Goal: Task Accomplishment & Management: Manage account settings

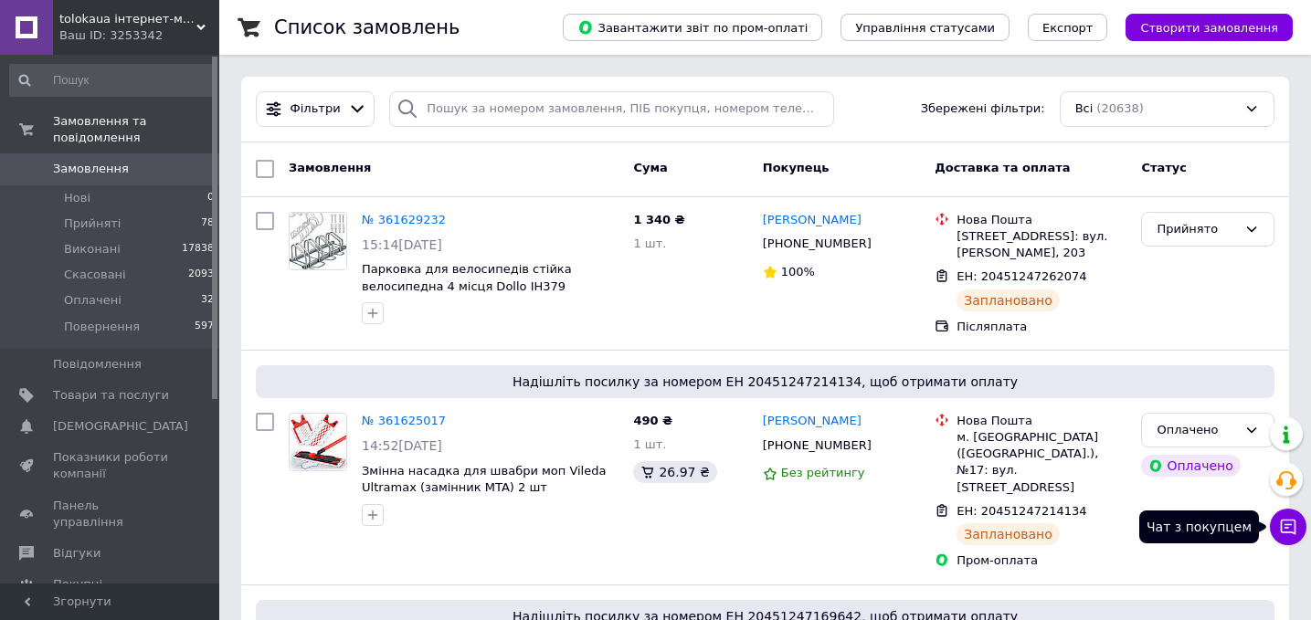
click at [1299, 523] on button "Чат з покупцем" at bounding box center [1288, 527] width 37 height 37
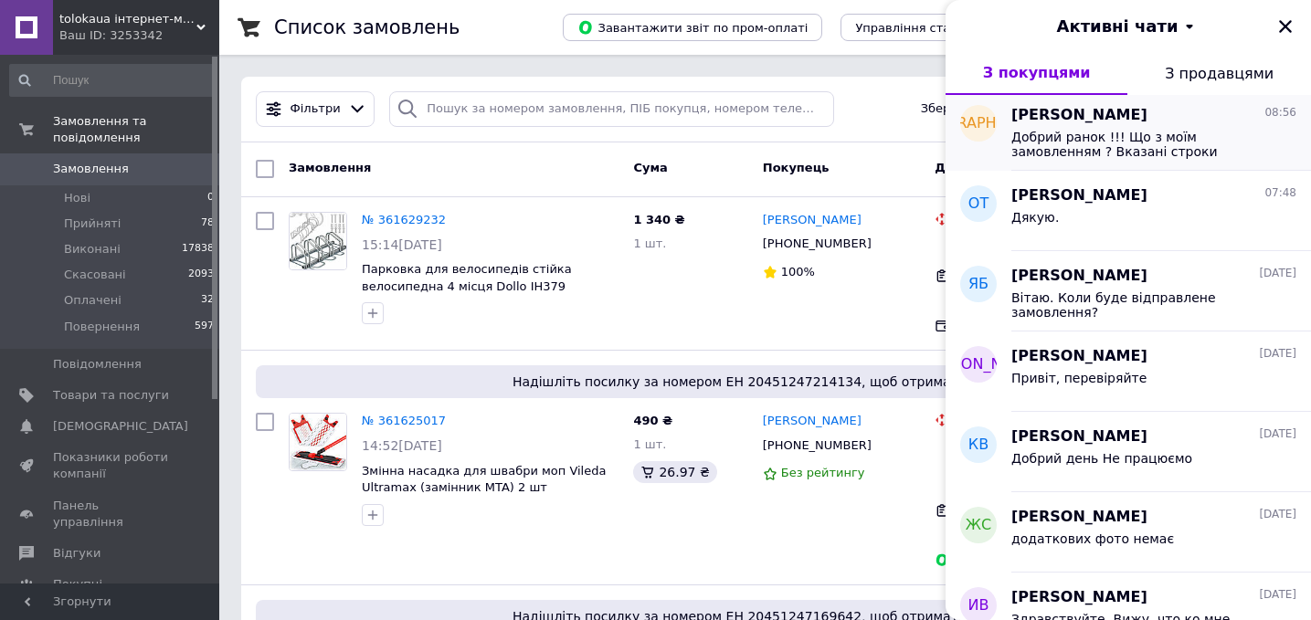
scroll to position [96, 0]
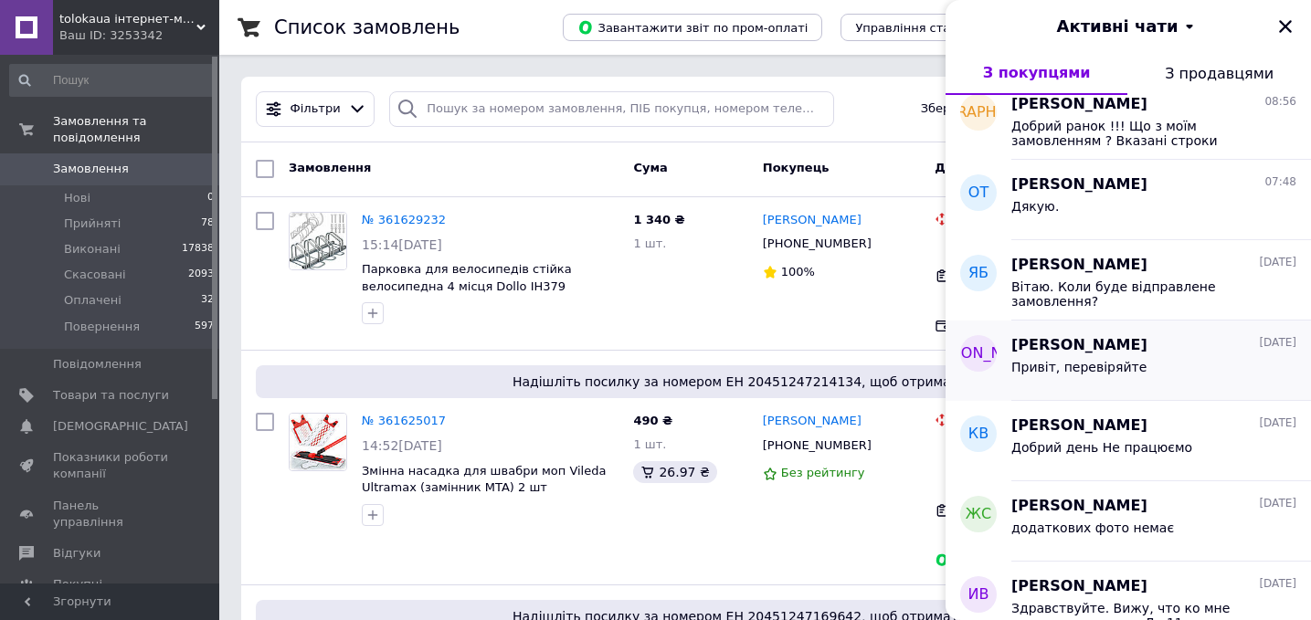
click at [1168, 358] on div "Привіт, перевіряйте" at bounding box center [1153, 370] width 285 height 29
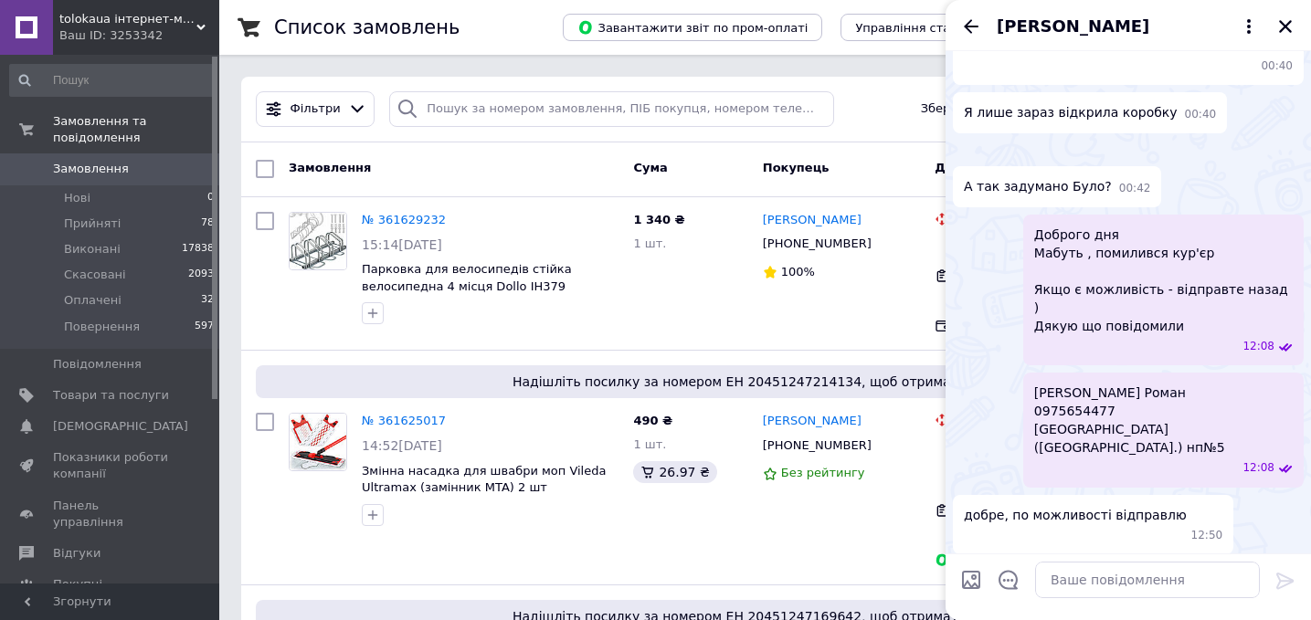
scroll to position [263, 0]
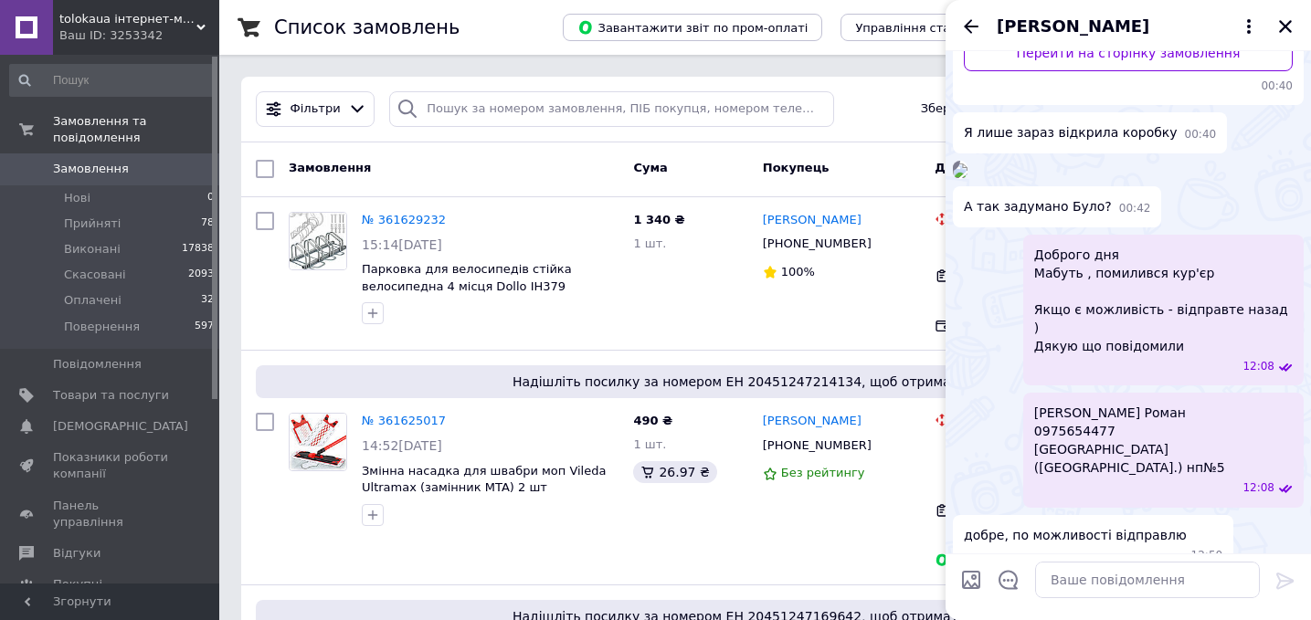
click at [967, 178] on img at bounding box center [960, 171] width 15 height 15
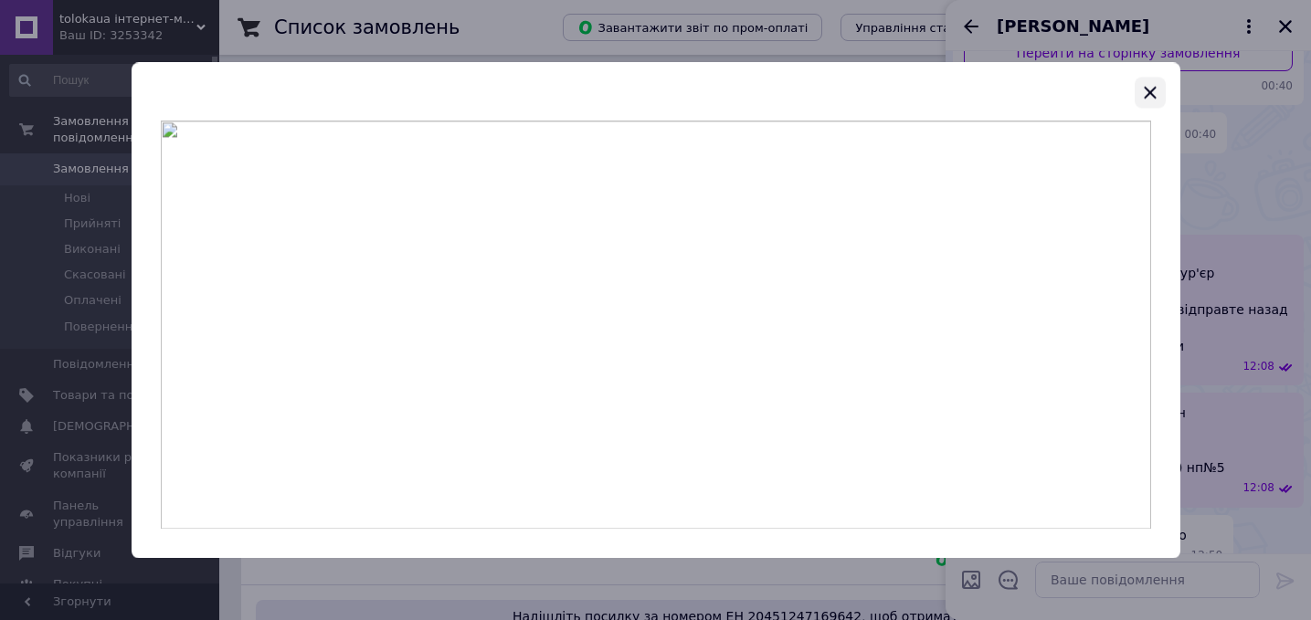
click at [1157, 100] on icon "button" at bounding box center [1150, 92] width 22 height 22
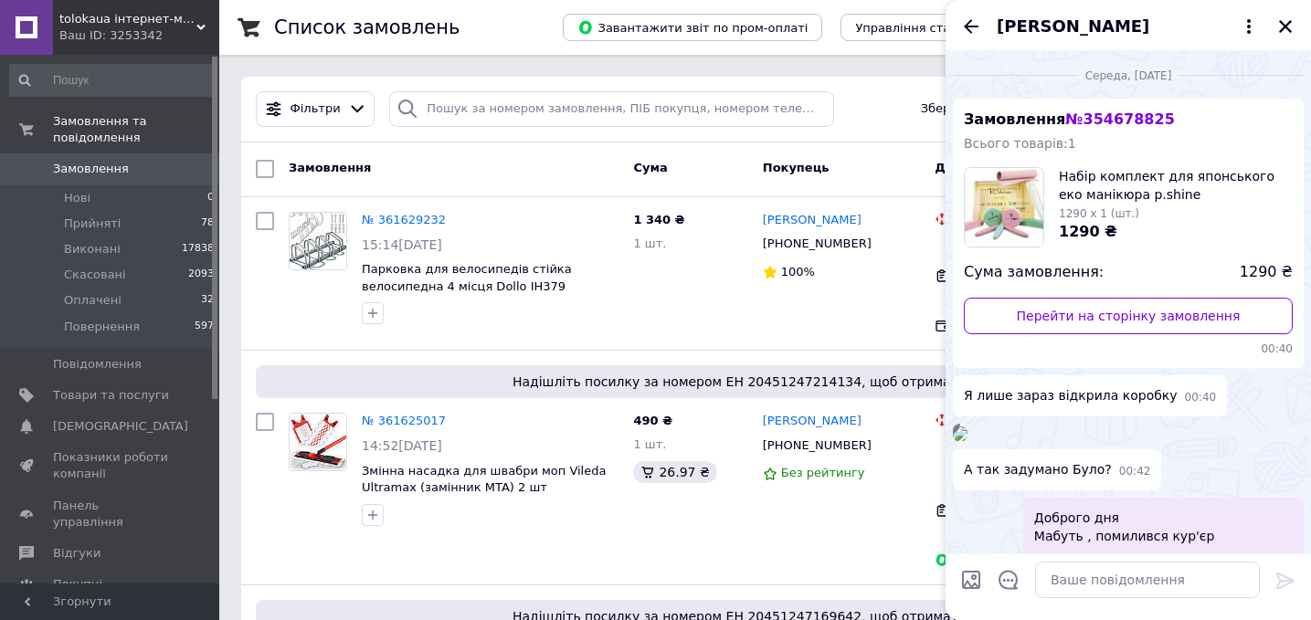
scroll to position [637, 0]
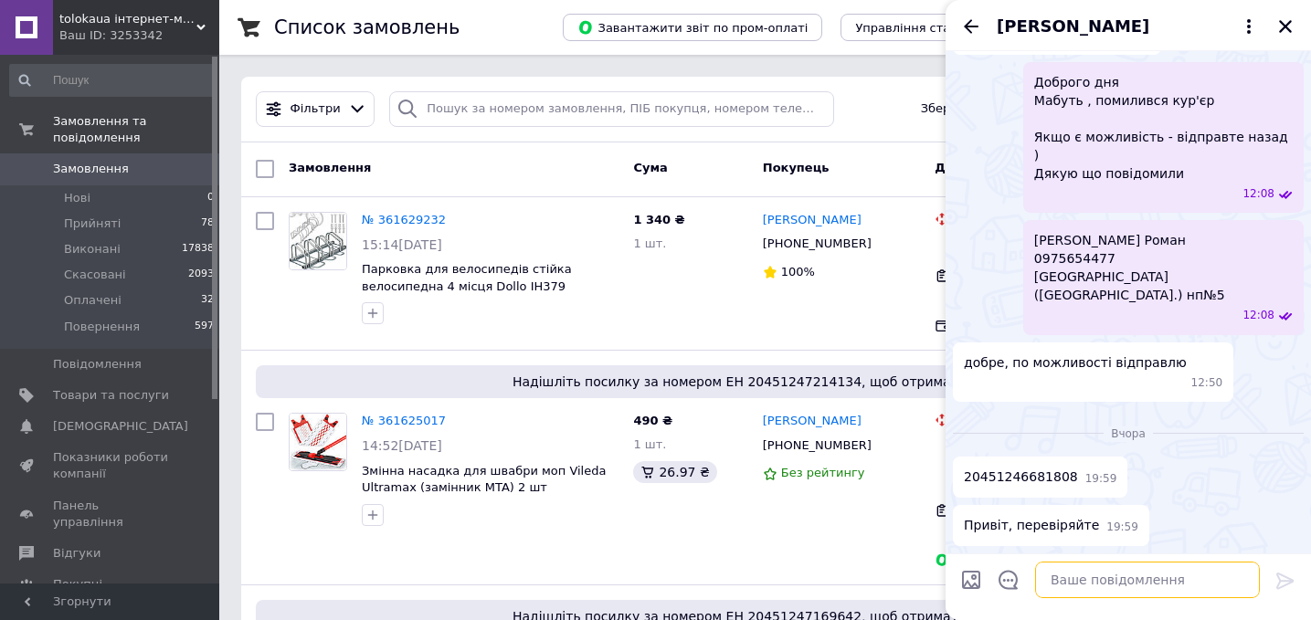
click at [1109, 586] on textarea at bounding box center [1147, 580] width 225 height 37
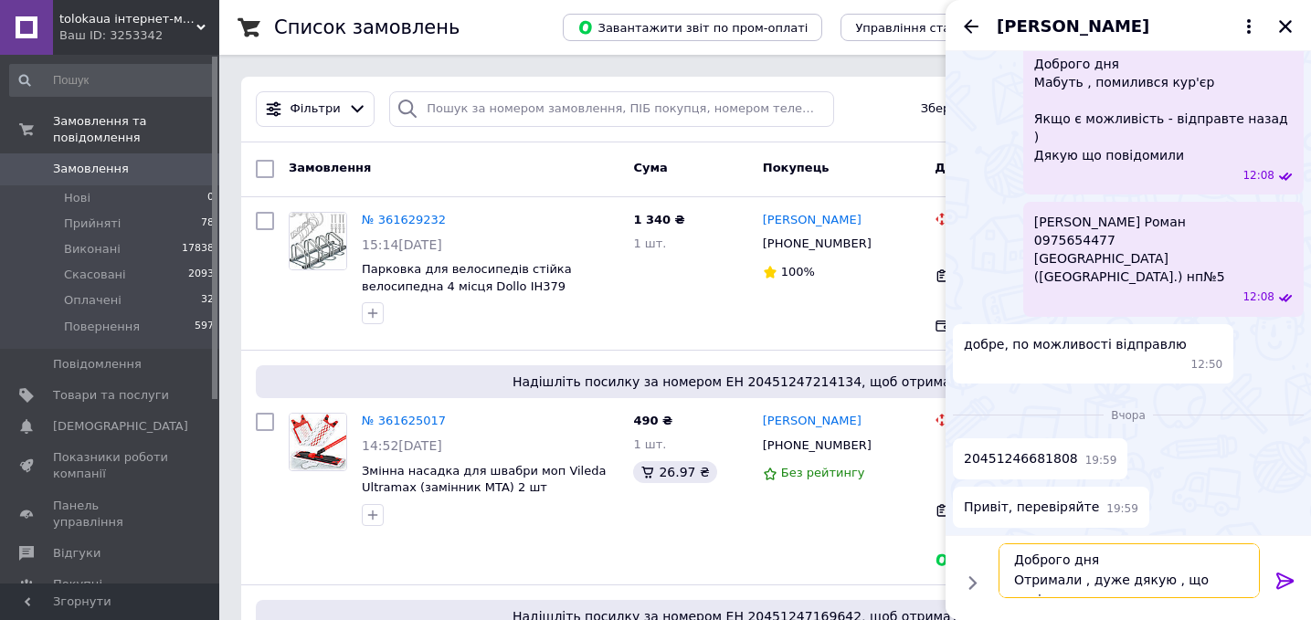
scroll to position [12, 0]
type textarea "Доброго дня Отримали , дуже дякую , що повідомили )"
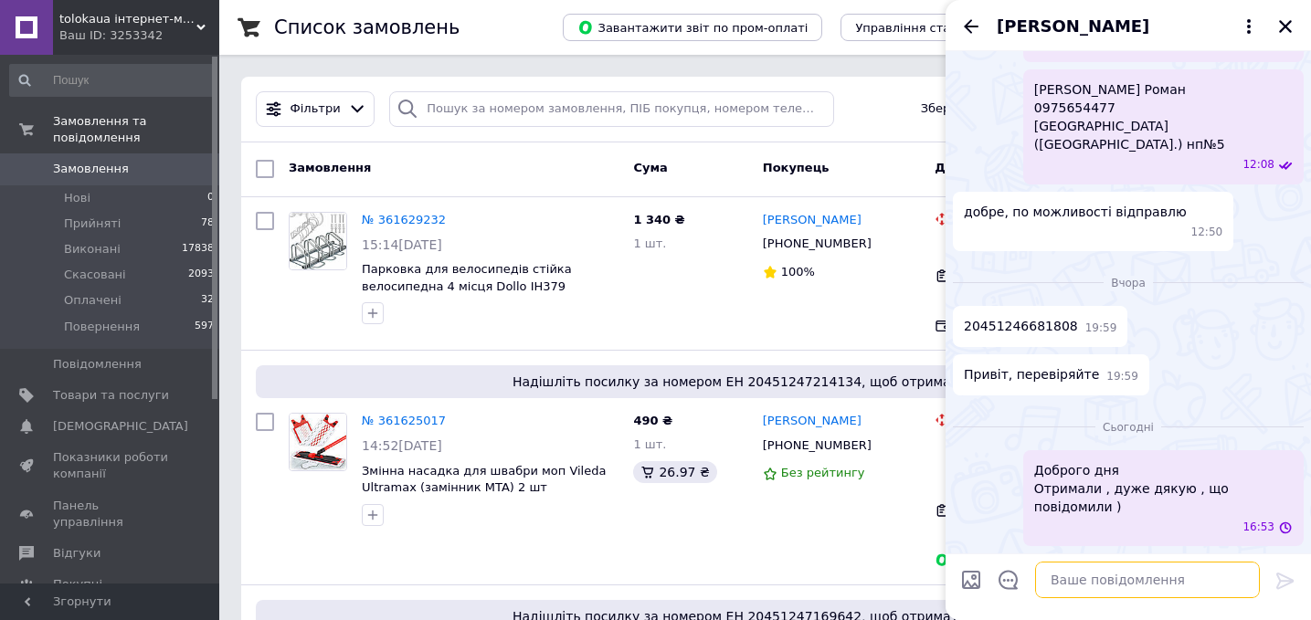
scroll to position [787, 0]
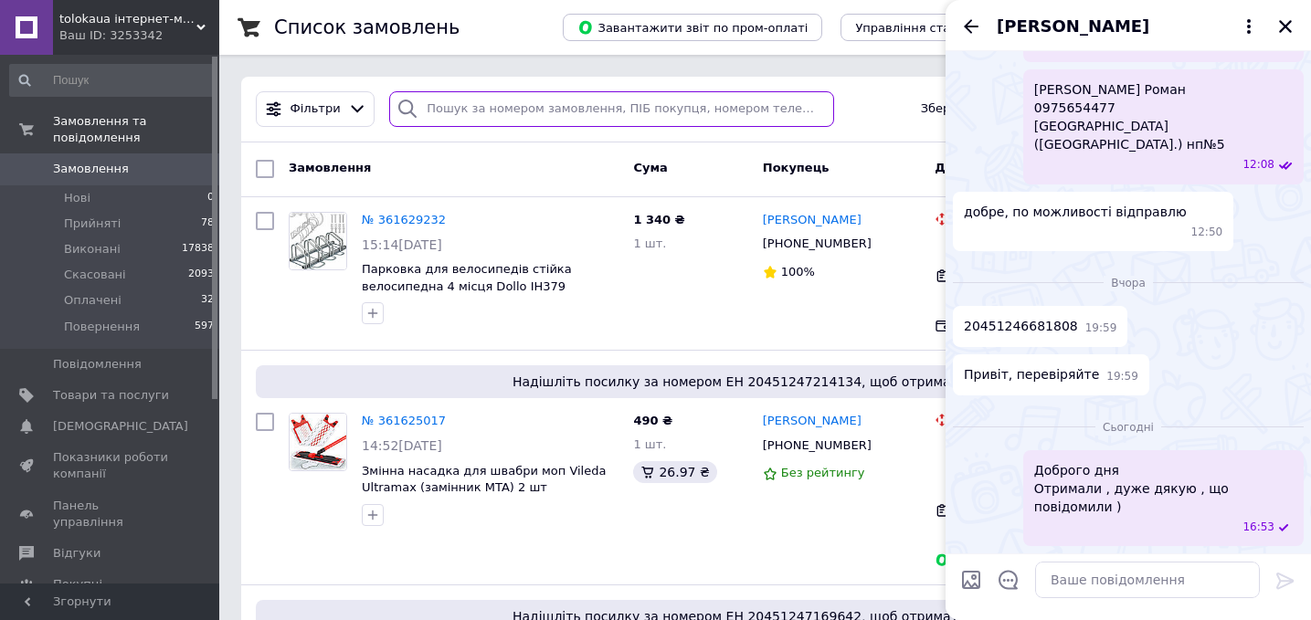
click at [514, 113] on input "search" at bounding box center [611, 109] width 445 height 36
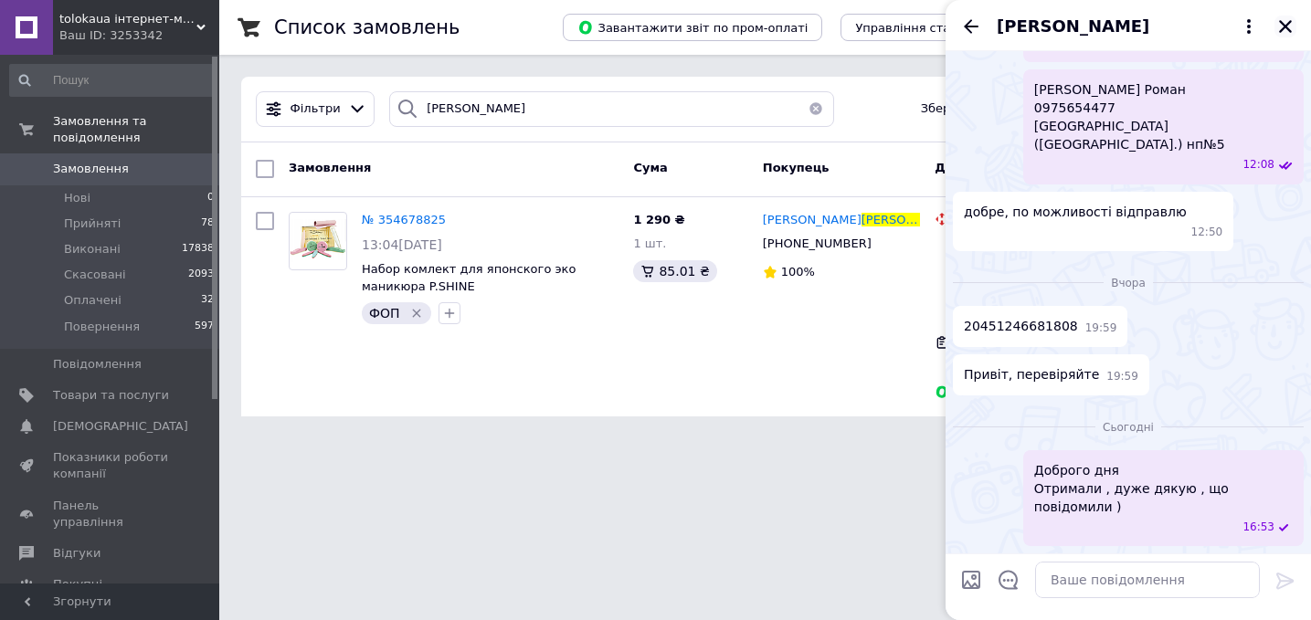
click at [1289, 26] on icon "Закрити" at bounding box center [1285, 26] width 16 height 16
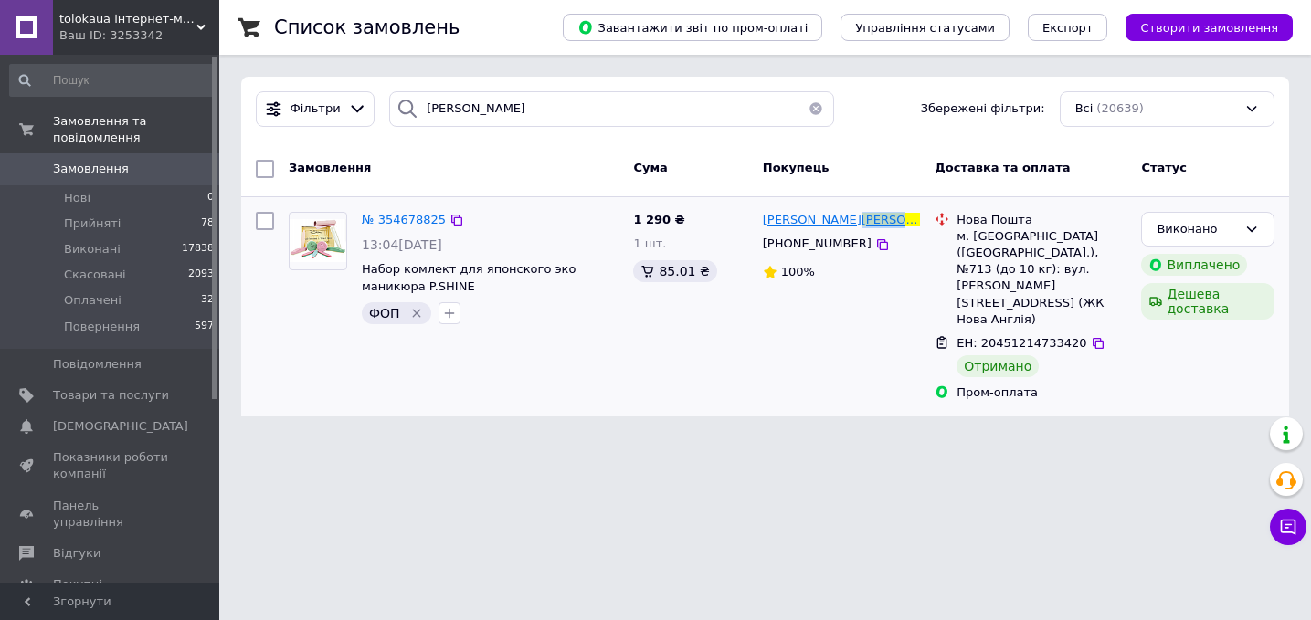
drag, startPoint x: 869, startPoint y: 220, endPoint x: 802, endPoint y: 221, distance: 66.7
click at [802, 221] on div "Ольга Литюга" at bounding box center [842, 220] width 162 height 21
copy span "Литюга"
drag, startPoint x: 880, startPoint y: 251, endPoint x: 831, endPoint y: 251, distance: 48.4
click at [831, 251] on div "+380959063690" at bounding box center [842, 244] width 162 height 21
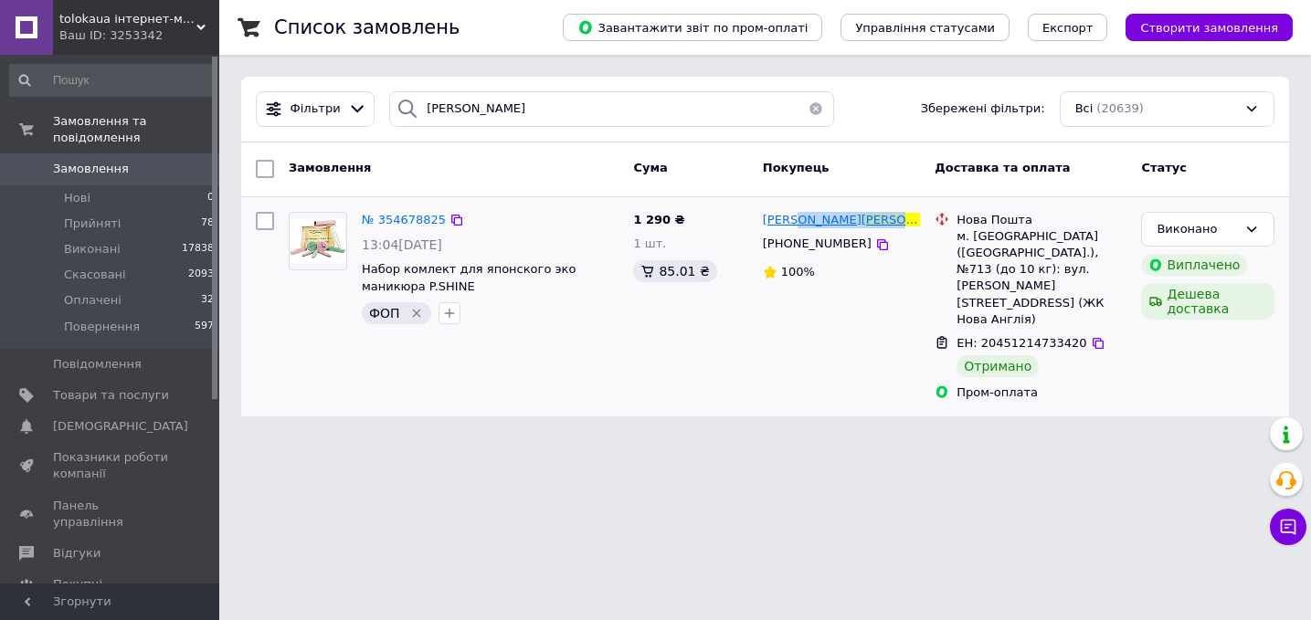
copy span "Литюга"
drag, startPoint x: 863, startPoint y: 226, endPoint x: 798, endPoint y: 227, distance: 65.8
click at [798, 227] on div "Ольга Литюга" at bounding box center [842, 220] width 162 height 21
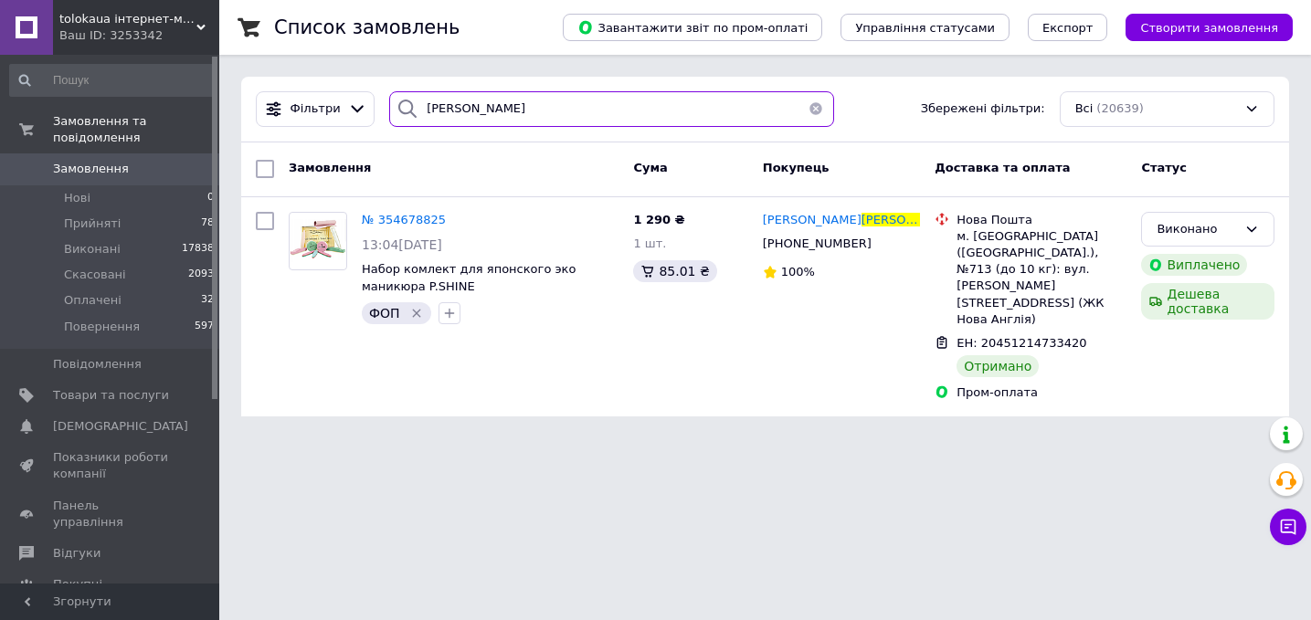
click at [531, 100] on input "литюга" at bounding box center [611, 109] width 445 height 36
paste input "Л"
type input "Литюга"
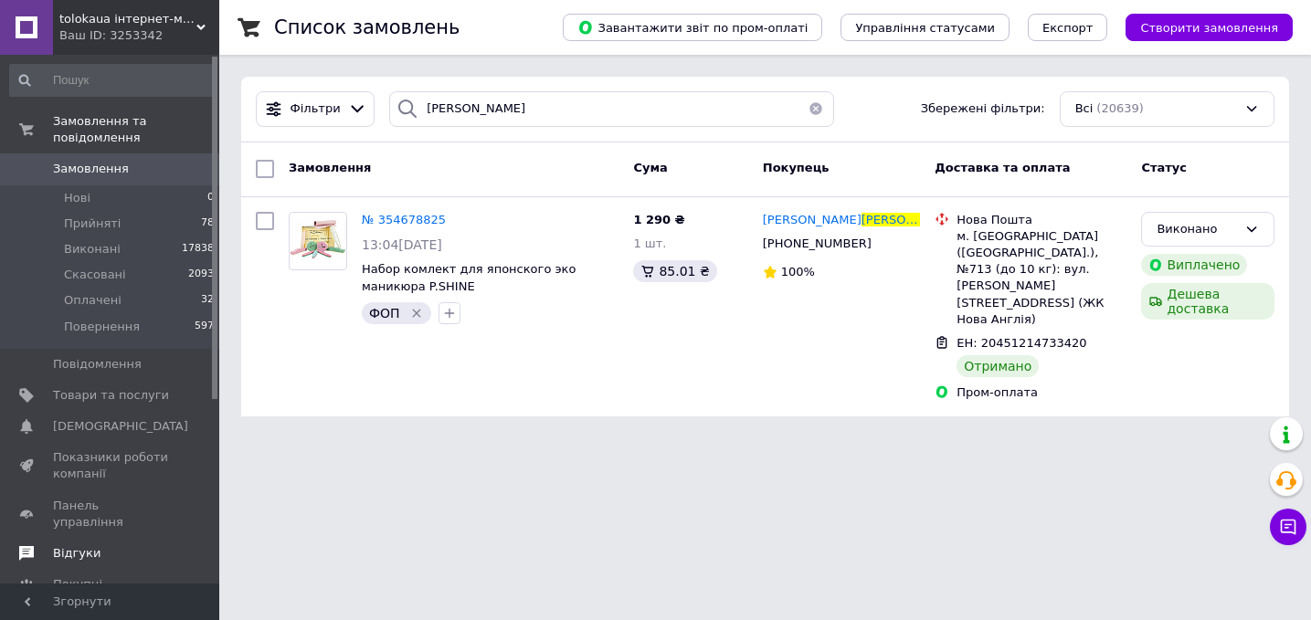
click at [127, 545] on span "Відгуки" at bounding box center [111, 553] width 116 height 16
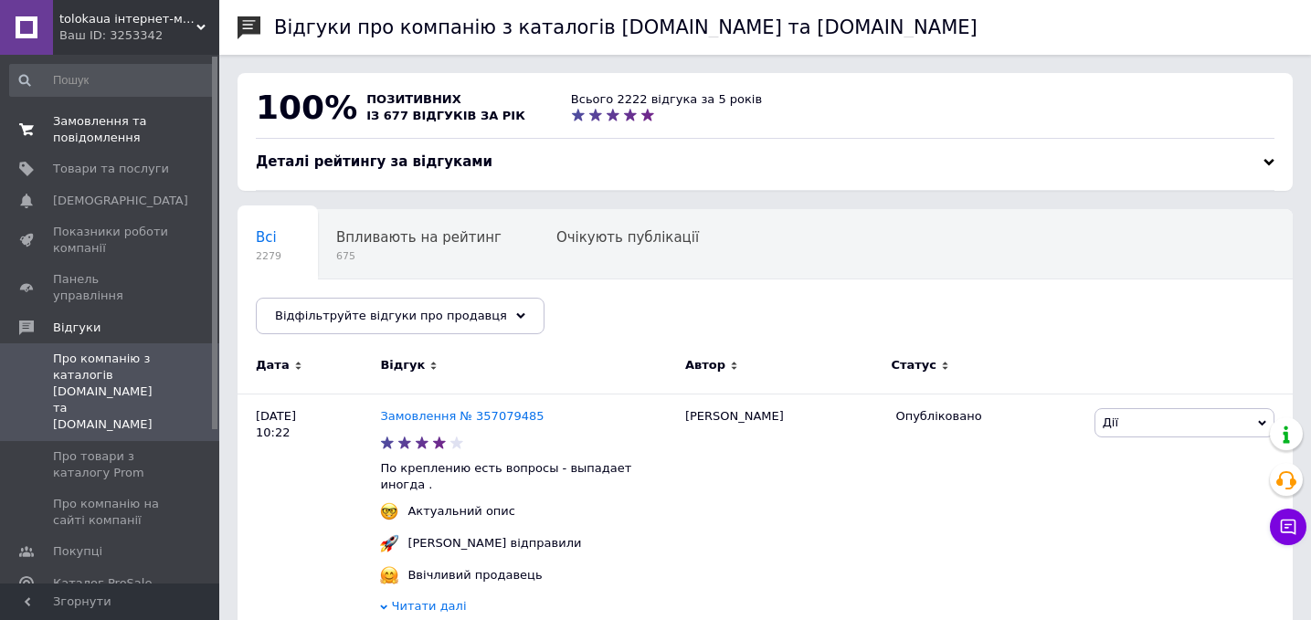
click at [130, 123] on span "Замовлення та повідомлення" at bounding box center [111, 129] width 116 height 33
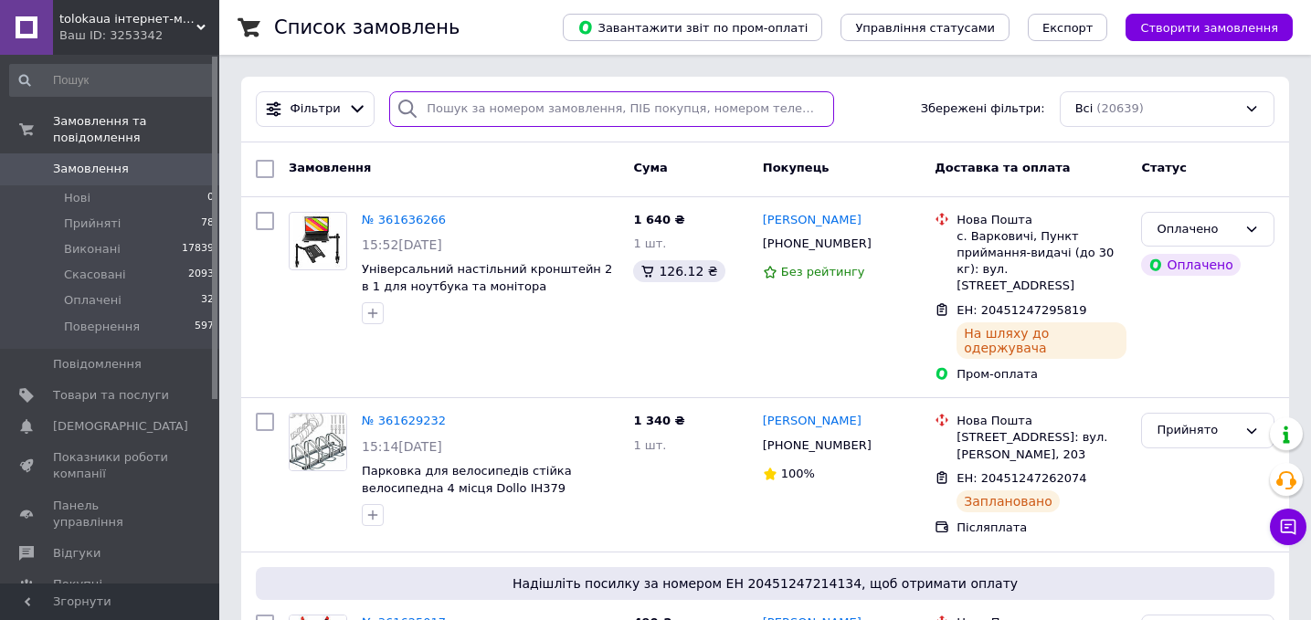
click at [659, 114] on input "search" at bounding box center [611, 109] width 445 height 36
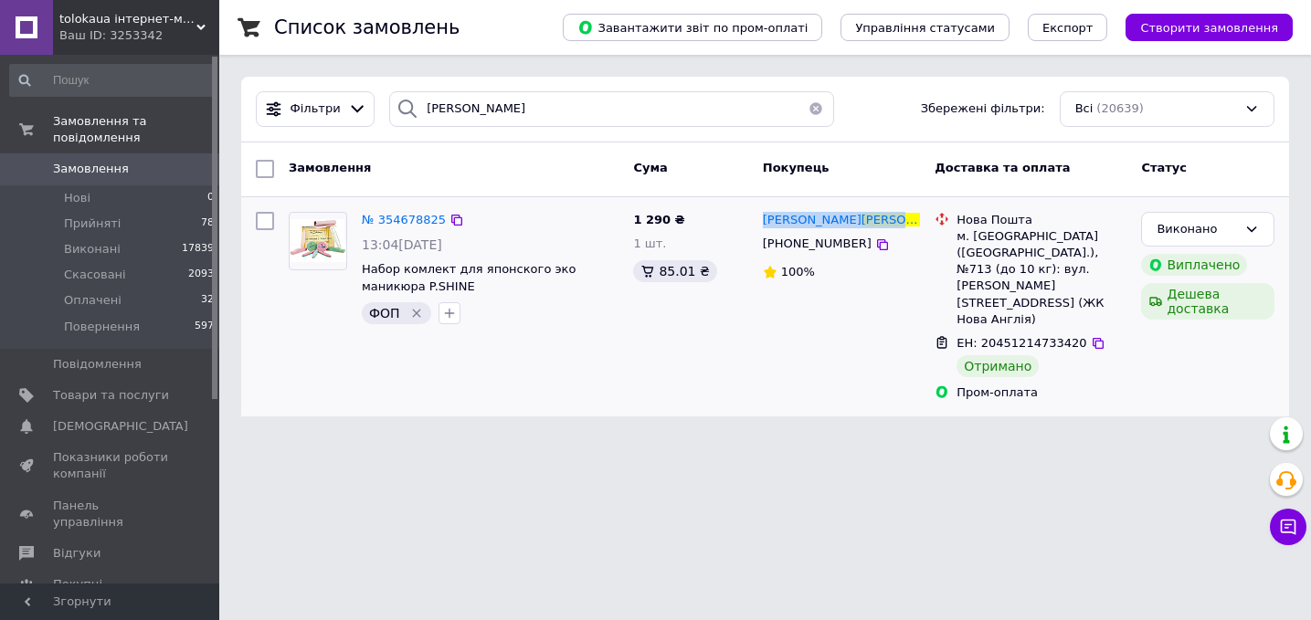
drag, startPoint x: 851, startPoint y: 223, endPoint x: 760, endPoint y: 223, distance: 91.4
click at [761, 223] on div "Ольга Литюга" at bounding box center [842, 220] width 162 height 21
click at [1092, 336] on icon at bounding box center [1098, 343] width 15 height 15
click at [1093, 338] on icon at bounding box center [1098, 343] width 11 height 11
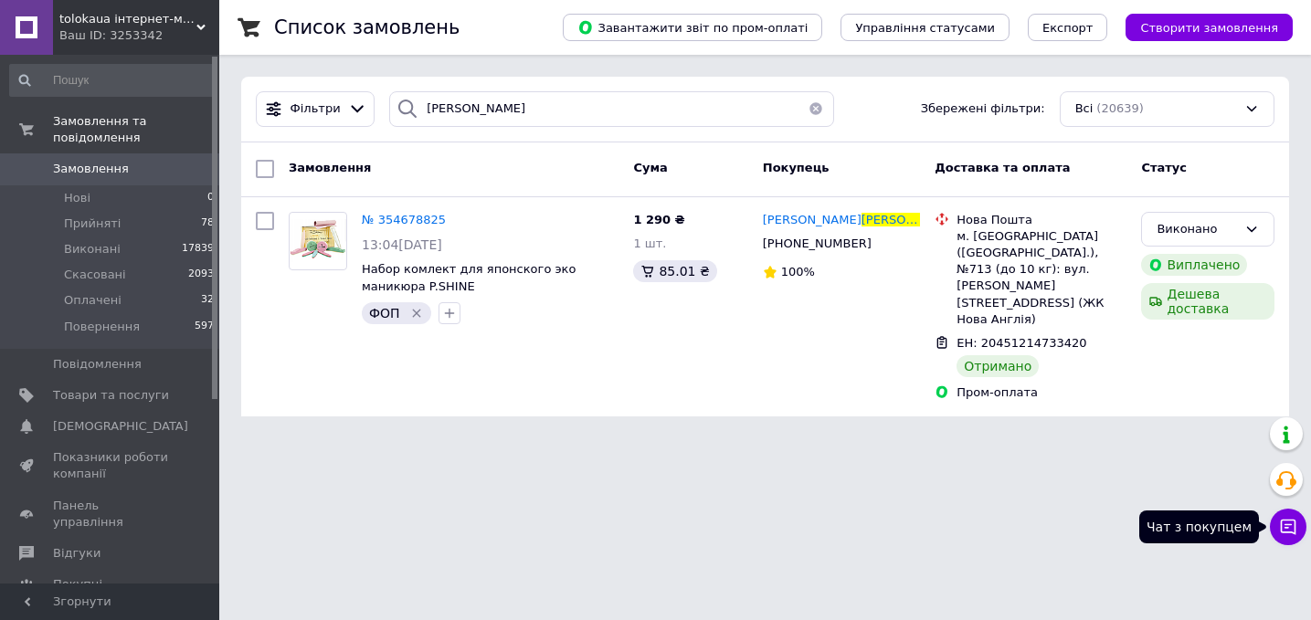
click at [1290, 533] on icon at bounding box center [1288, 527] width 18 height 18
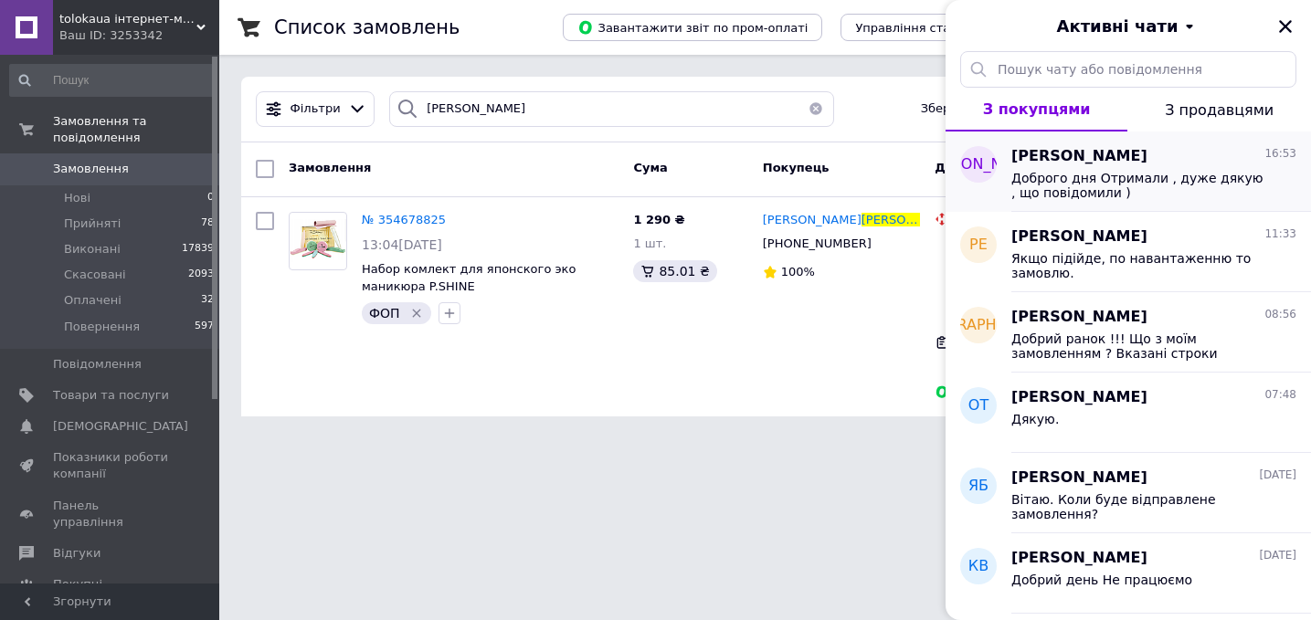
click at [1150, 205] on div "Ольга Литюга 16:53 Доброго дня Отримали , дуже дякую , що повідомили )" at bounding box center [1161, 172] width 300 height 80
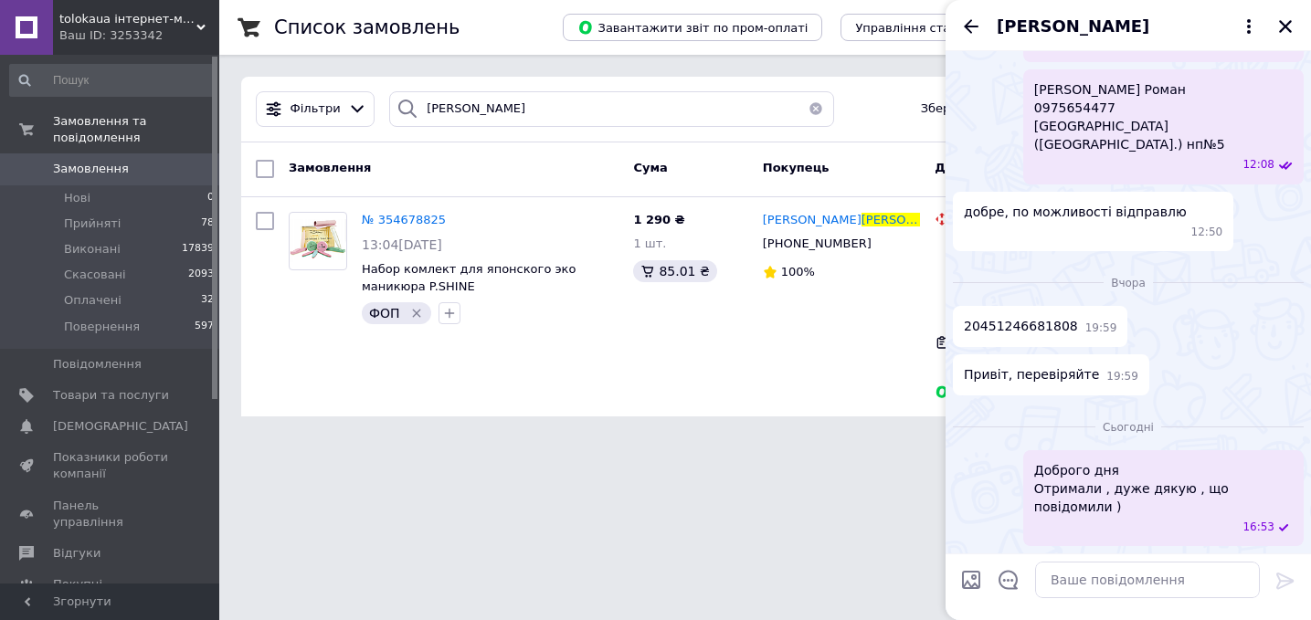
scroll to position [787, 0]
click at [1065, 23] on span "Ольга Литюга" at bounding box center [1073, 27] width 153 height 24
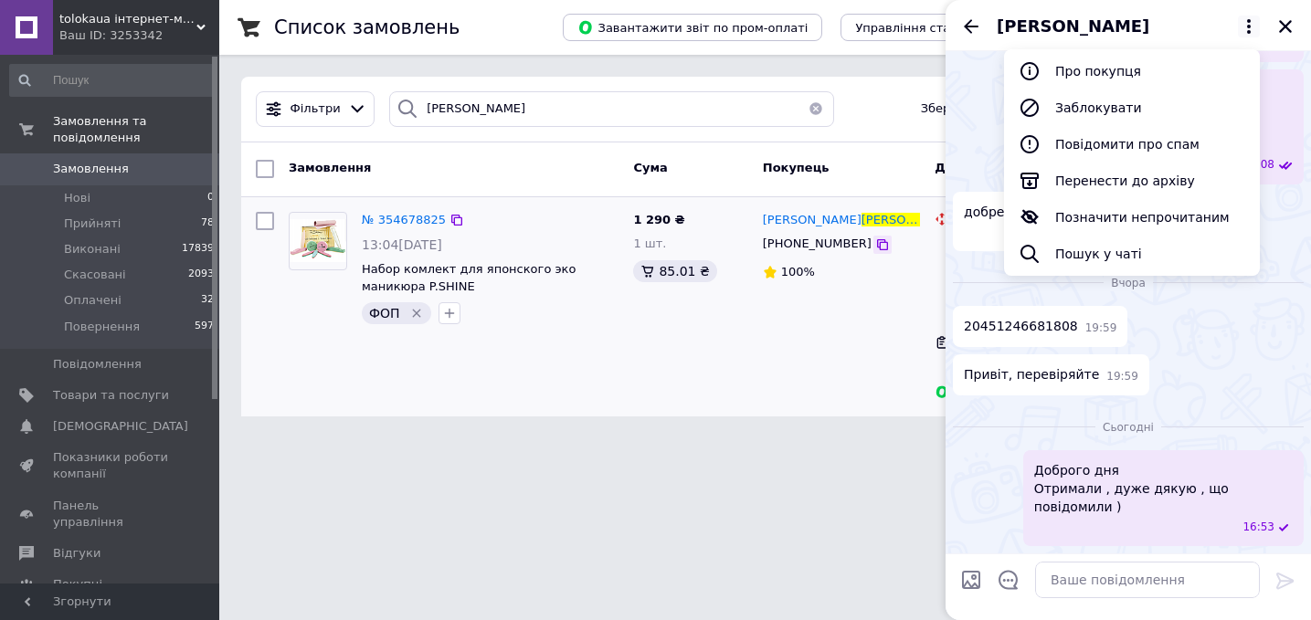
click at [877, 247] on icon at bounding box center [882, 244] width 11 height 11
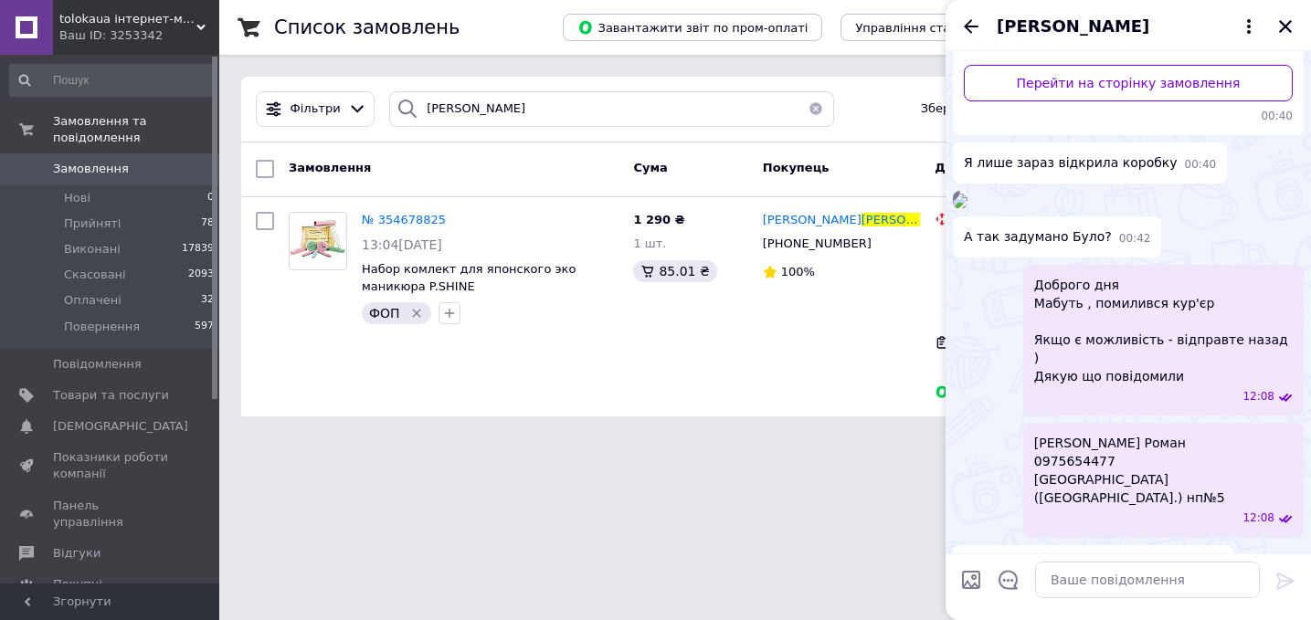
scroll to position [301, 0]
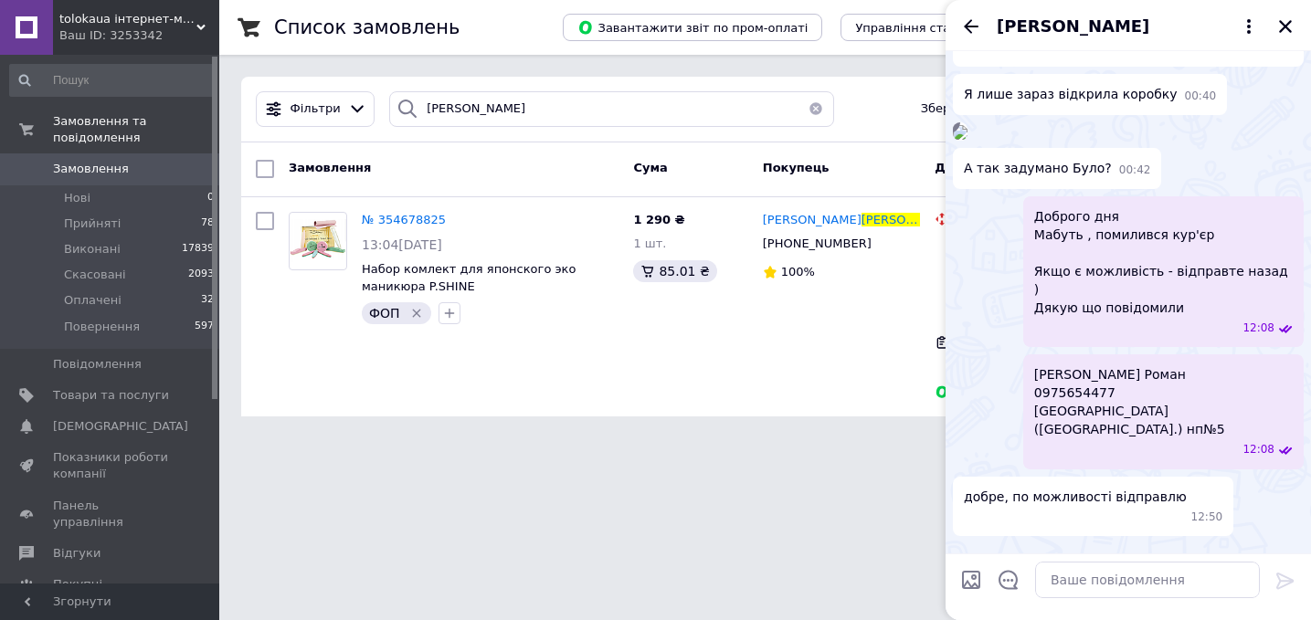
click at [967, 140] on img at bounding box center [960, 132] width 15 height 15
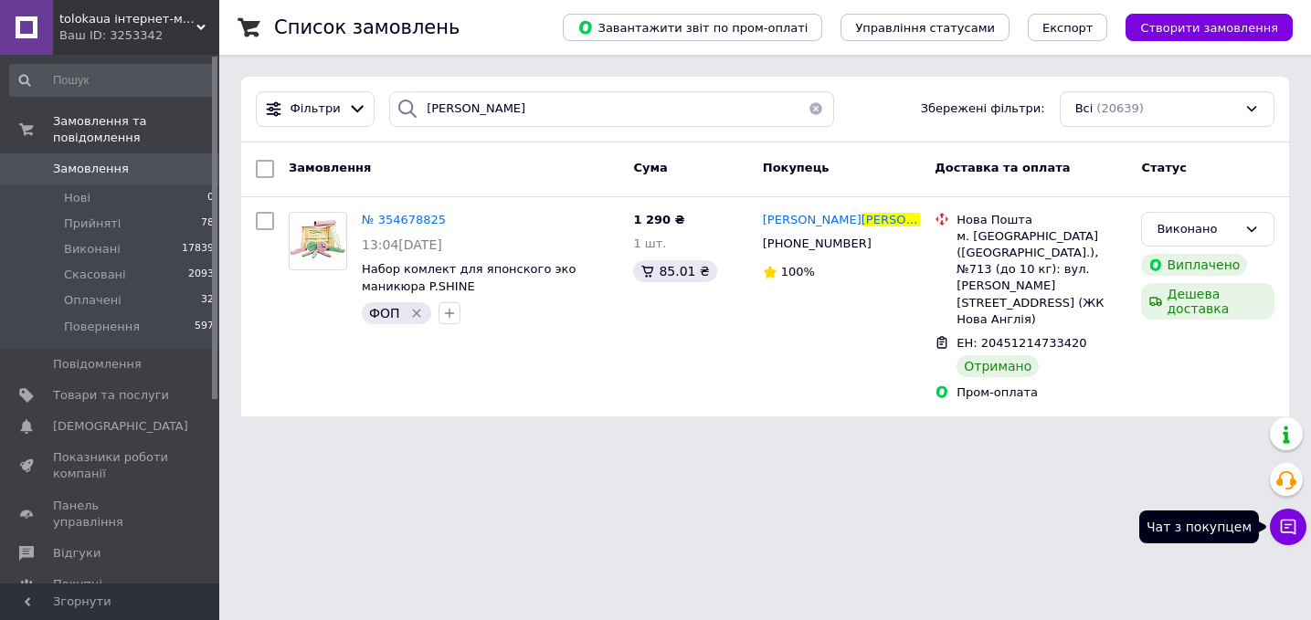
click at [1294, 531] on icon at bounding box center [1288, 527] width 18 height 18
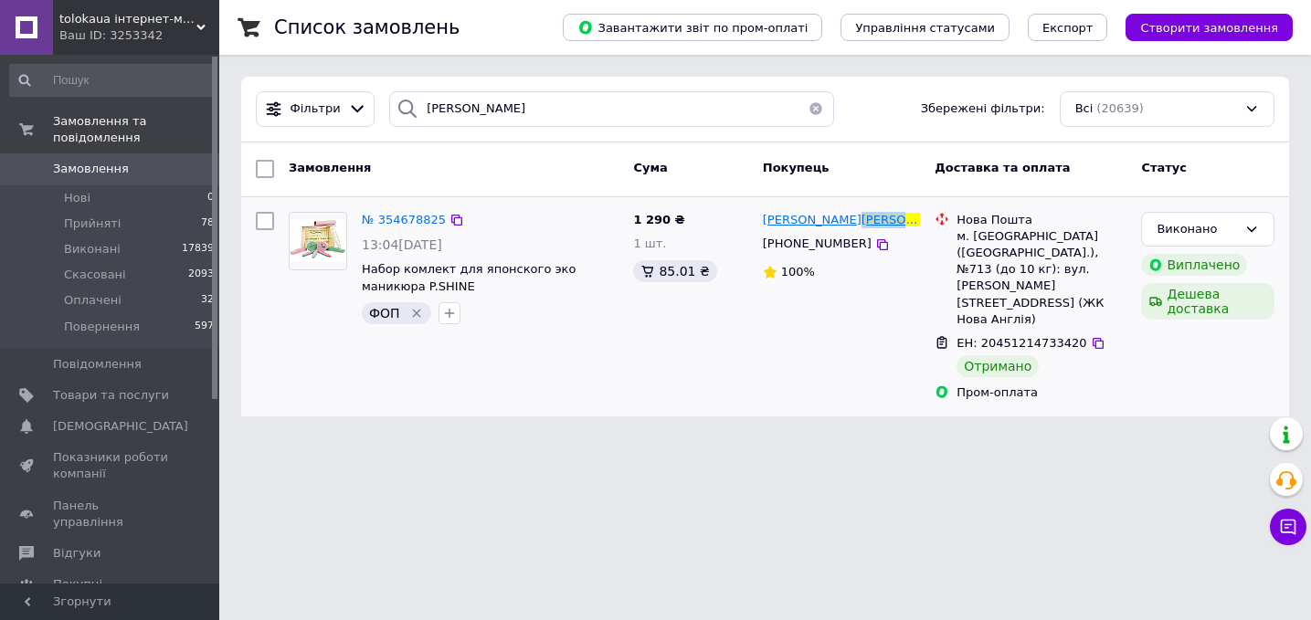
drag, startPoint x: 868, startPoint y: 229, endPoint x: 798, endPoint y: 221, distance: 69.9
click at [798, 221] on div "Ольга Литюга" at bounding box center [842, 220] width 162 height 21
copy span "Литюга"
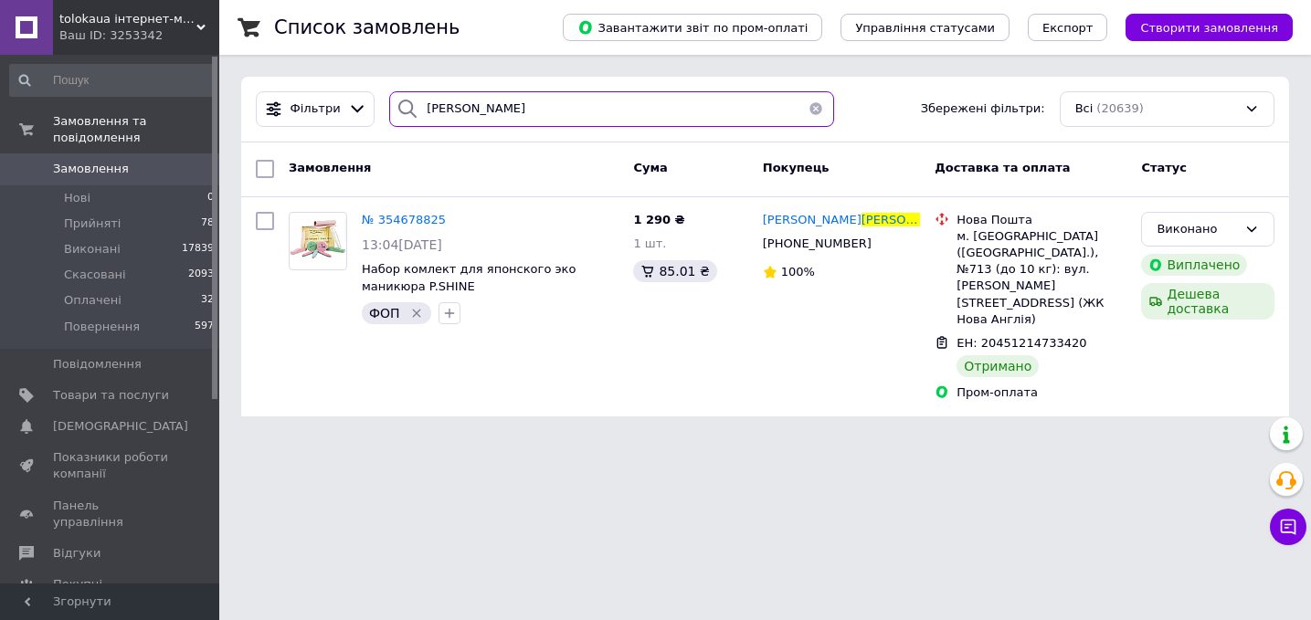
click at [624, 102] on input "литюга" at bounding box center [611, 109] width 445 height 36
paste input "search"
type input "Литюга"
click at [159, 184] on link "Замовлення 0" at bounding box center [112, 168] width 225 height 31
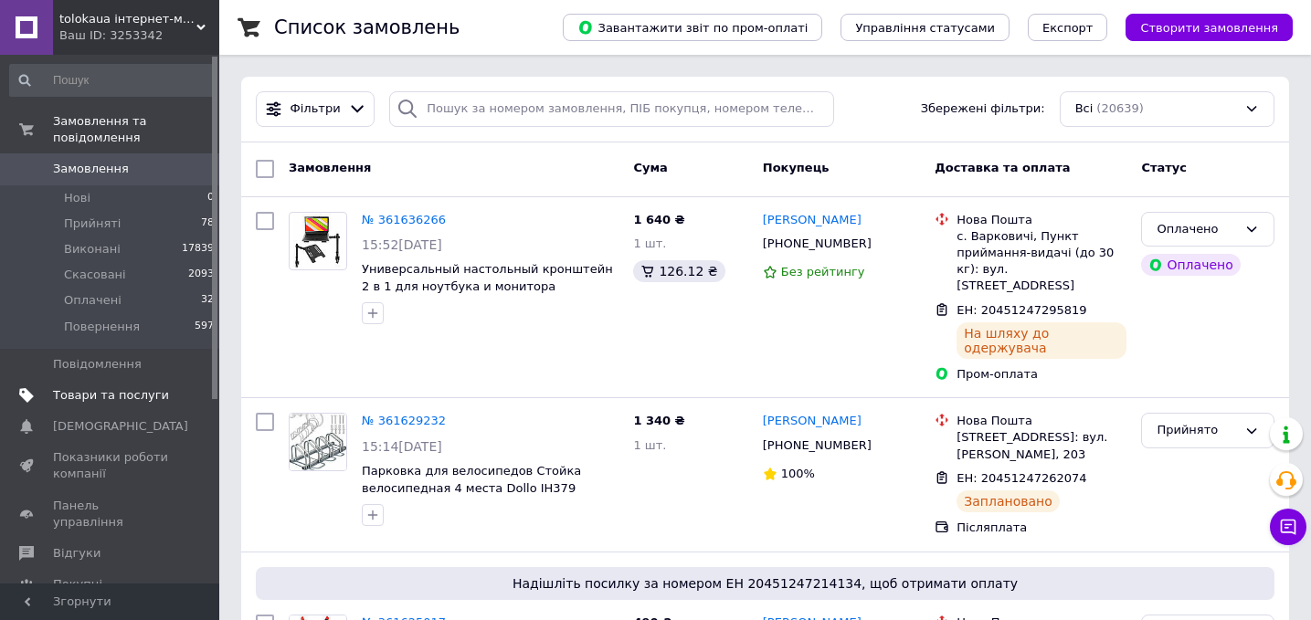
click at [166, 388] on span "Товари та послуги" at bounding box center [111, 395] width 116 height 16
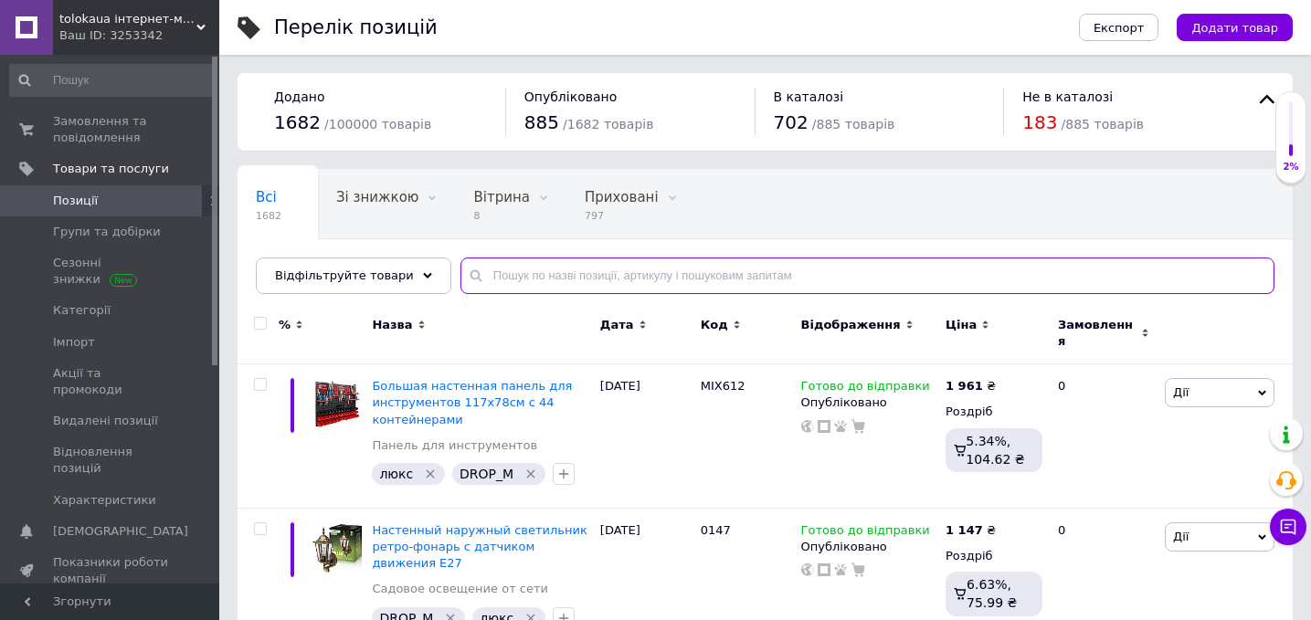
click at [552, 291] on input "text" at bounding box center [867, 276] width 814 height 37
paste input "лампочок Soli для саду альтанки тераси"
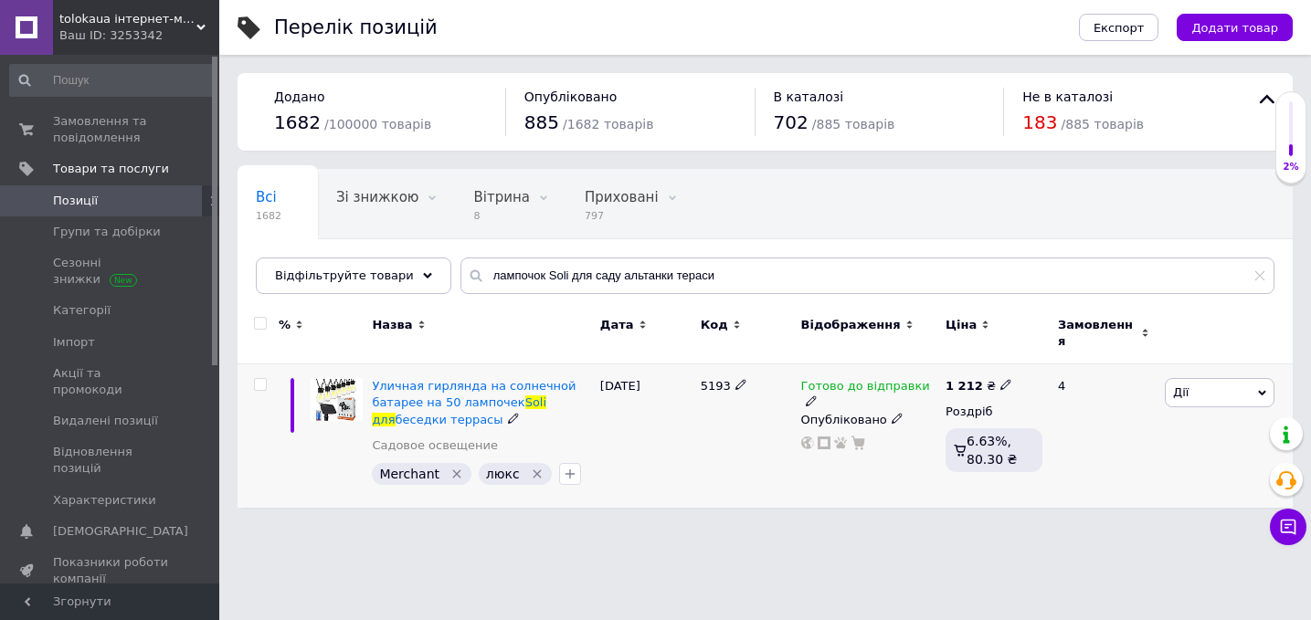
click at [452, 470] on icon "Видалити мітку" at bounding box center [456, 474] width 8 height 8
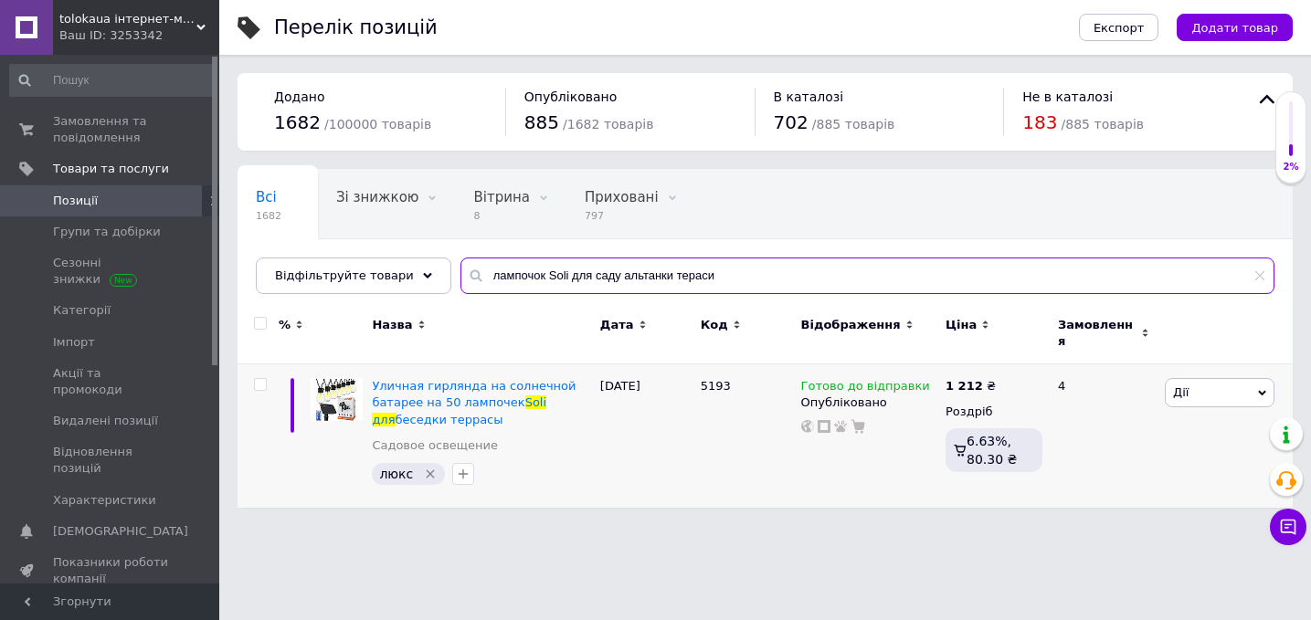
click at [544, 280] on input "лампочок Soli для саду альтанки тераси" at bounding box center [867, 276] width 814 height 37
paste input "рганайзером і набором садових інструментів"
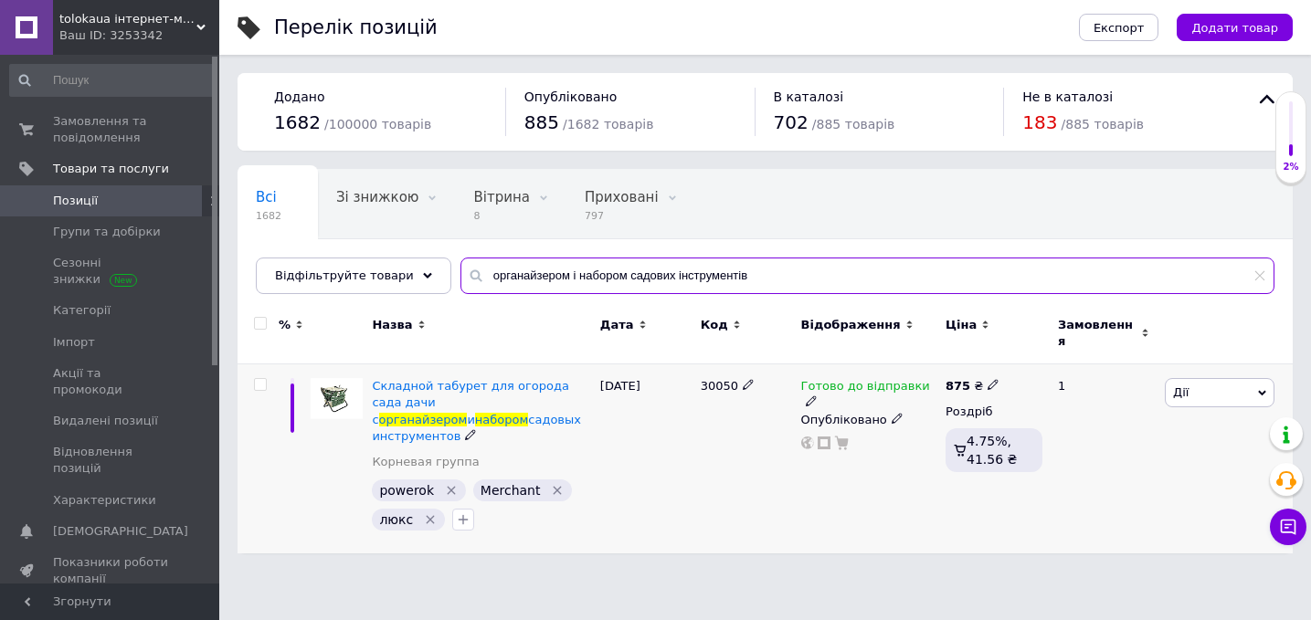
type input "органайзером і набором садових інструментів"
click at [552, 483] on icon "Видалити мітку" at bounding box center [557, 490] width 15 height 15
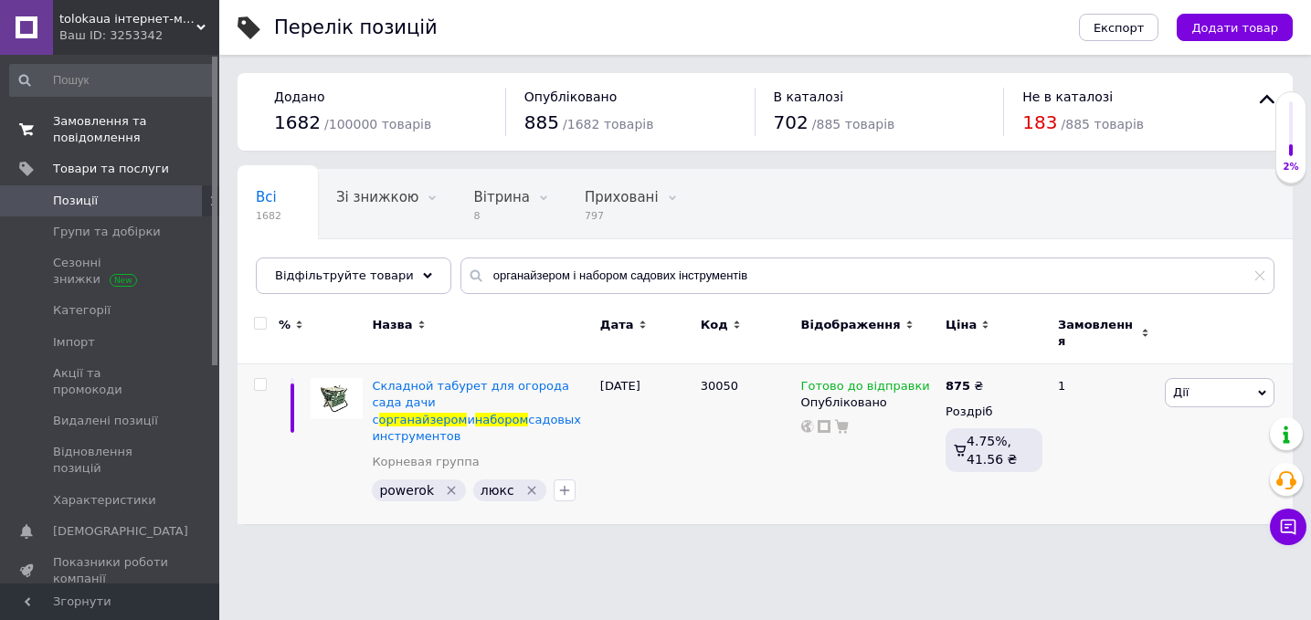
click at [142, 122] on span "Замовлення та повідомлення" at bounding box center [111, 129] width 116 height 33
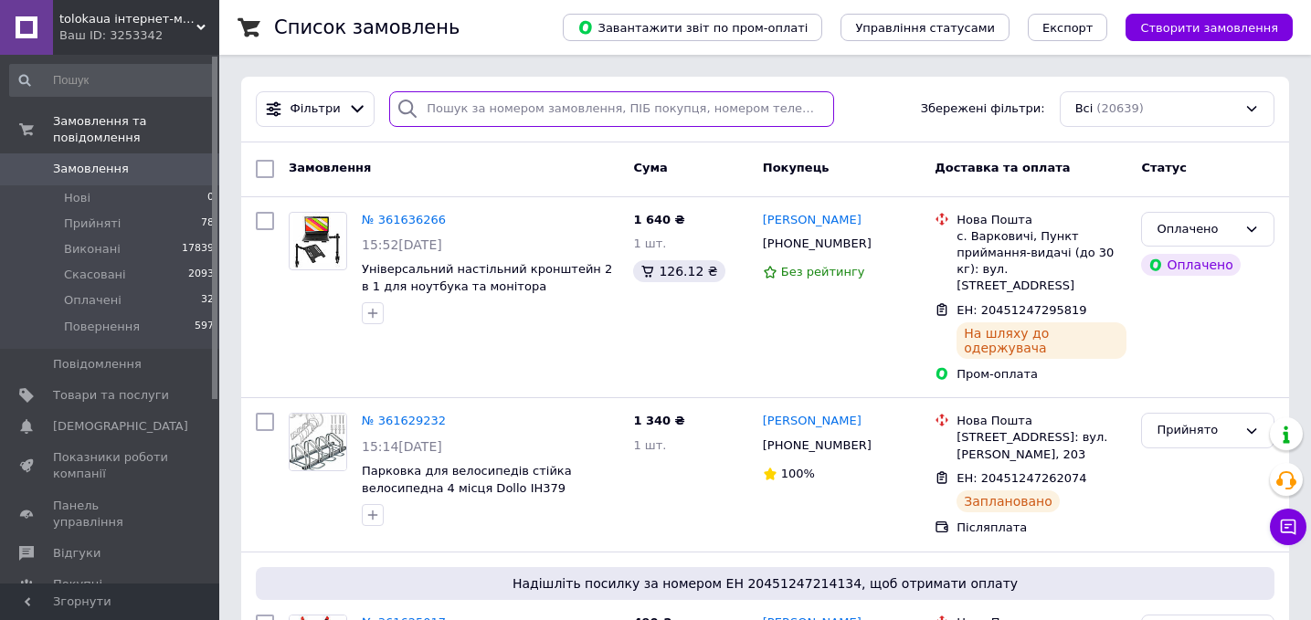
click at [557, 117] on input "search" at bounding box center [611, 109] width 445 height 36
paste input "360681138"
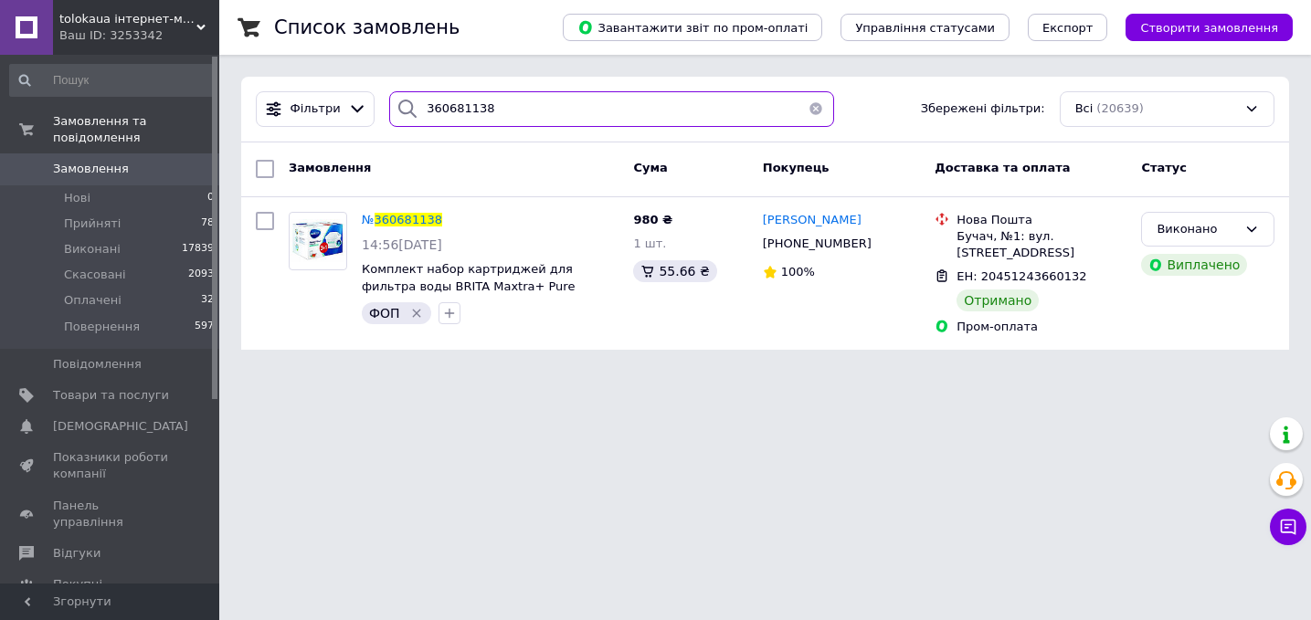
click at [503, 114] on input "360681138" at bounding box center [611, 109] width 445 height 36
click at [516, 114] on input "360681138" at bounding box center [611, 109] width 445 height 36
paste input "591074"
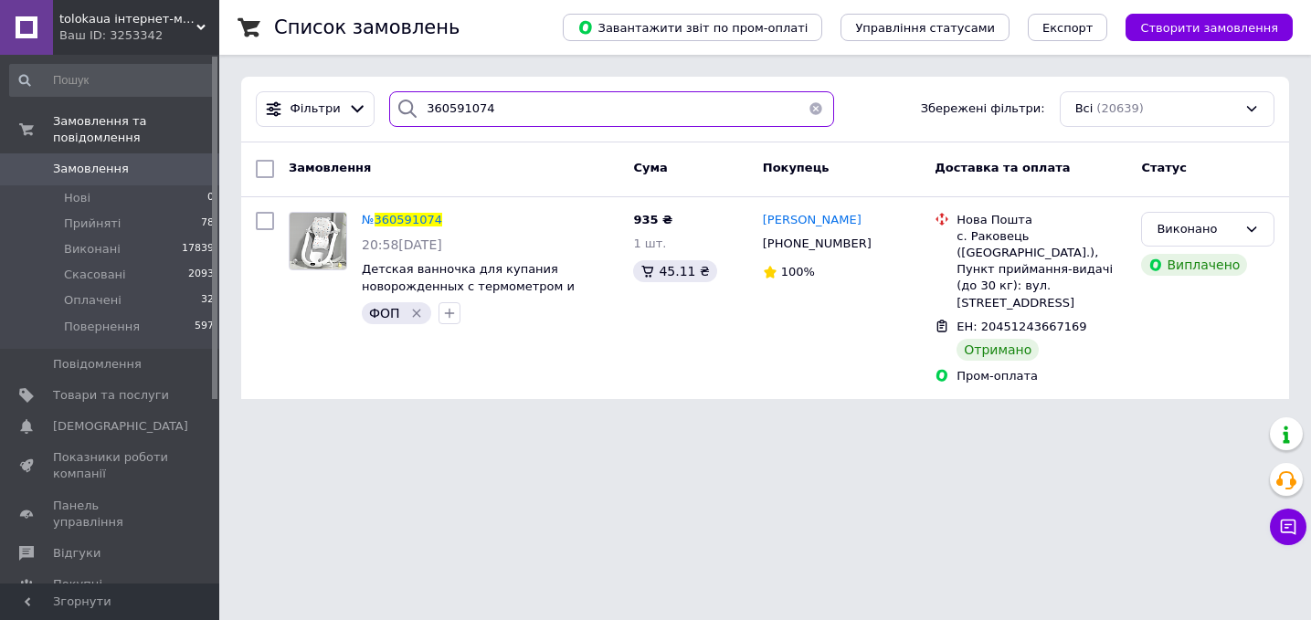
click at [483, 108] on input "360591074" at bounding box center [611, 109] width 445 height 36
paste input "1100591"
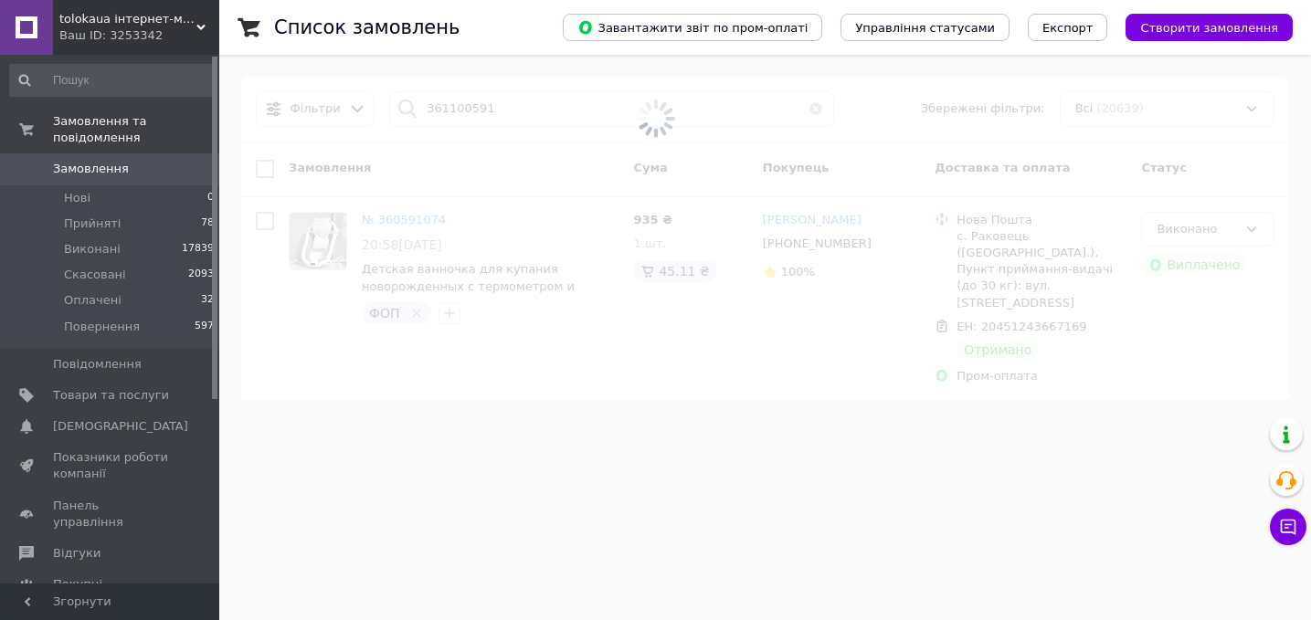
click at [459, 229] on span at bounding box center [655, 119] width 1311 height 238
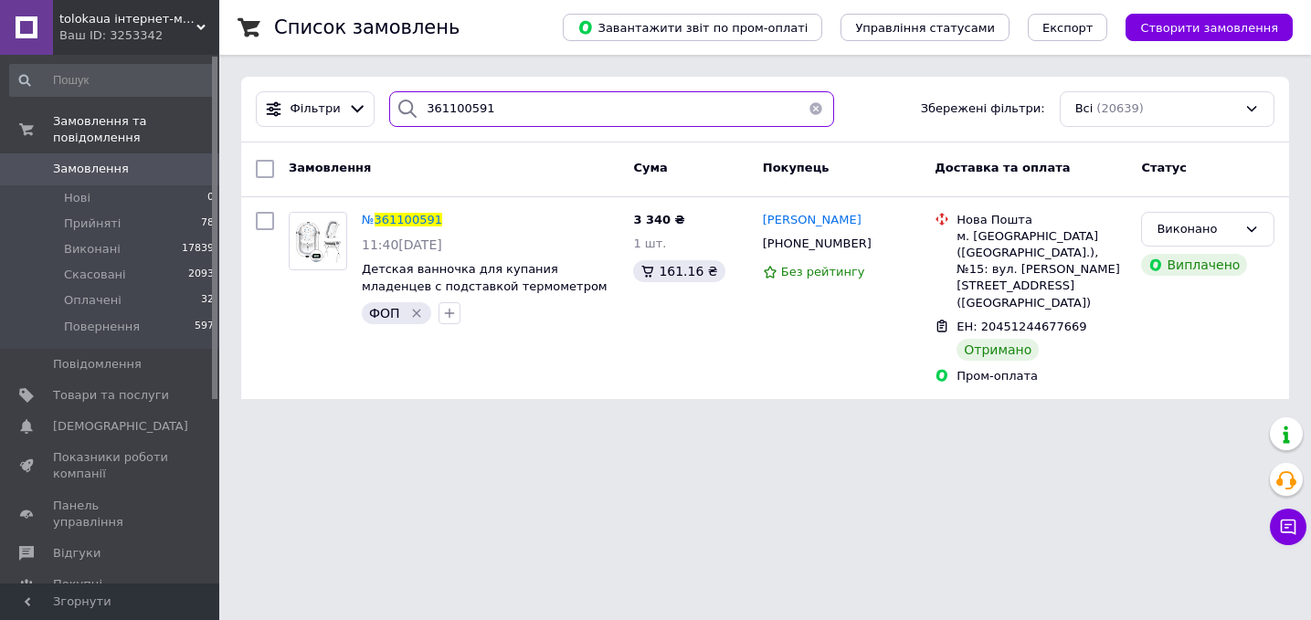
click at [492, 113] on input "361100591" at bounding box center [611, 109] width 445 height 36
paste input "0471892"
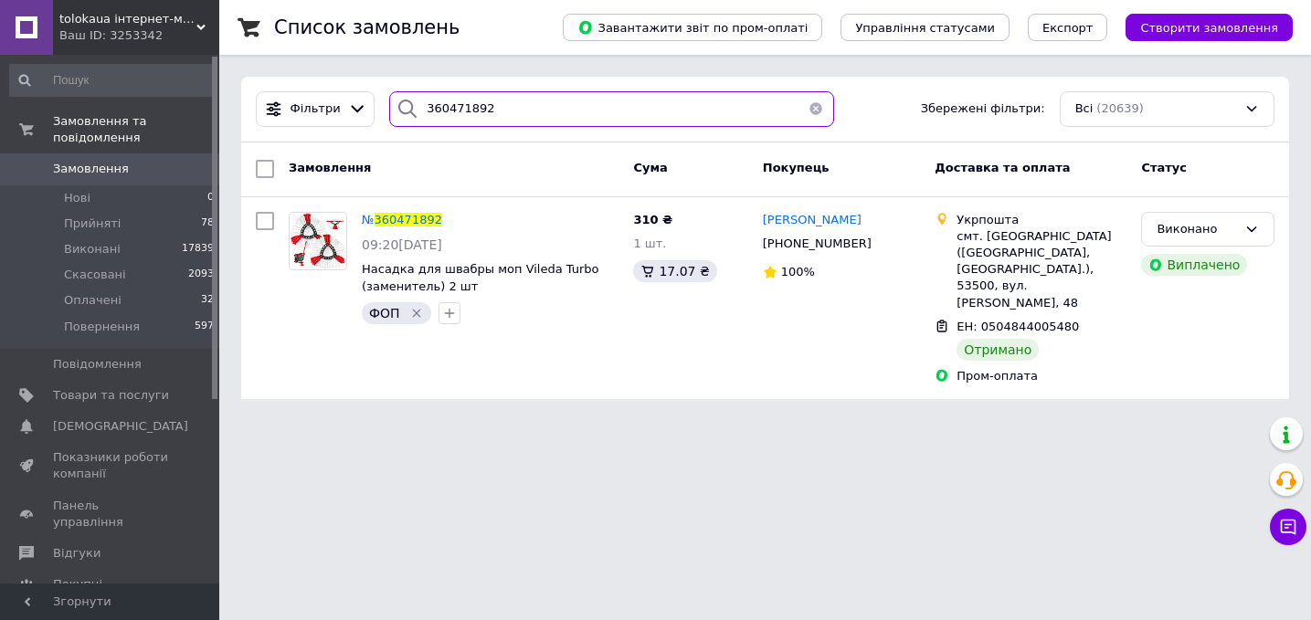
click at [521, 110] on input "360471892" at bounding box center [611, 109] width 445 height 36
paste input "1290818"
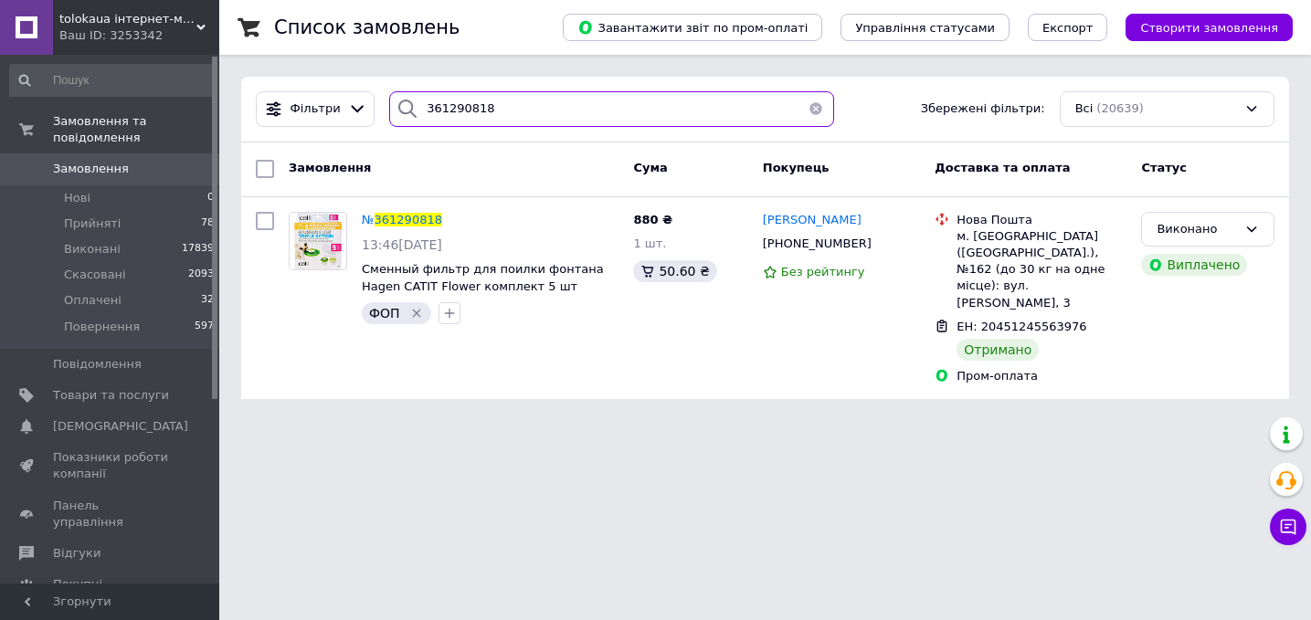
click at [507, 117] on input "361290818" at bounding box center [611, 109] width 445 height 36
paste input "12031"
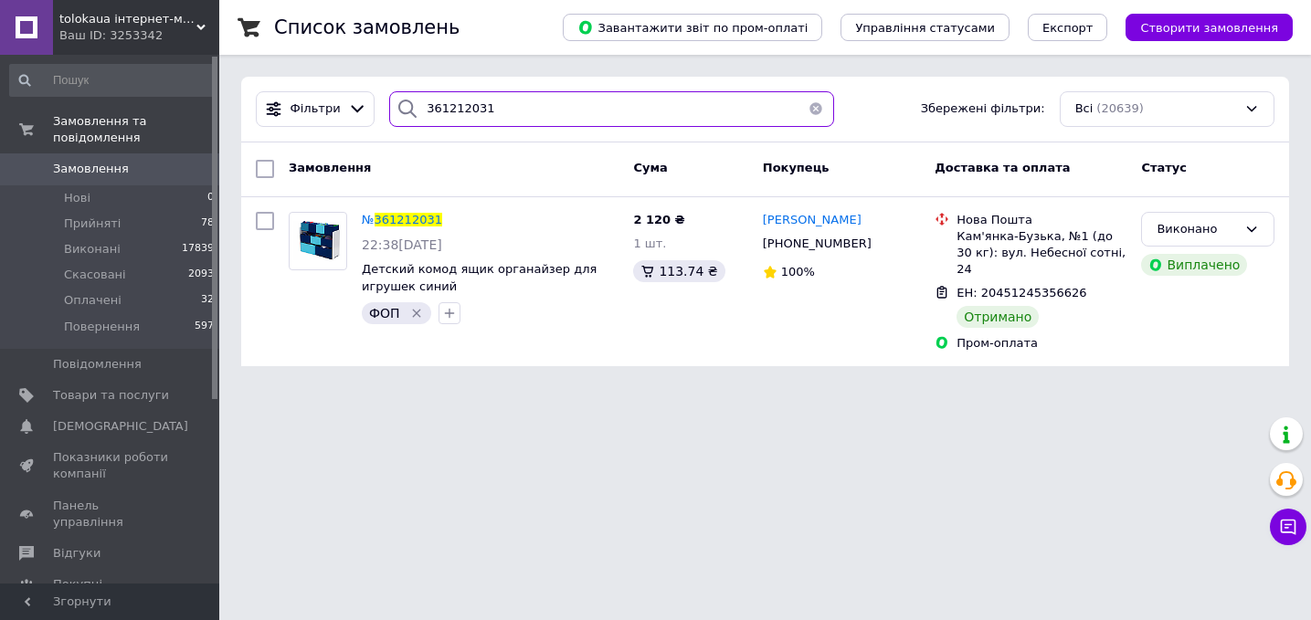
click at [511, 109] on input "361212031" at bounding box center [611, 109] width 445 height 36
paste input "0758103"
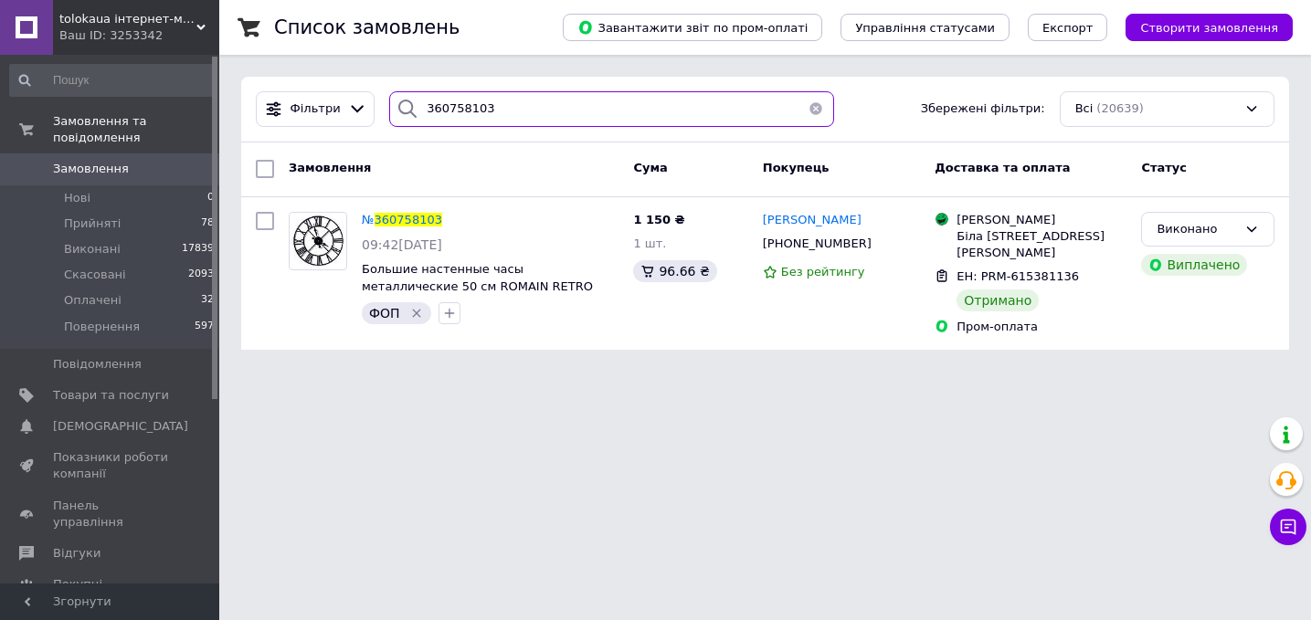
click at [503, 120] on input "360758103" at bounding box center [611, 109] width 445 height 36
paste input "1245009"
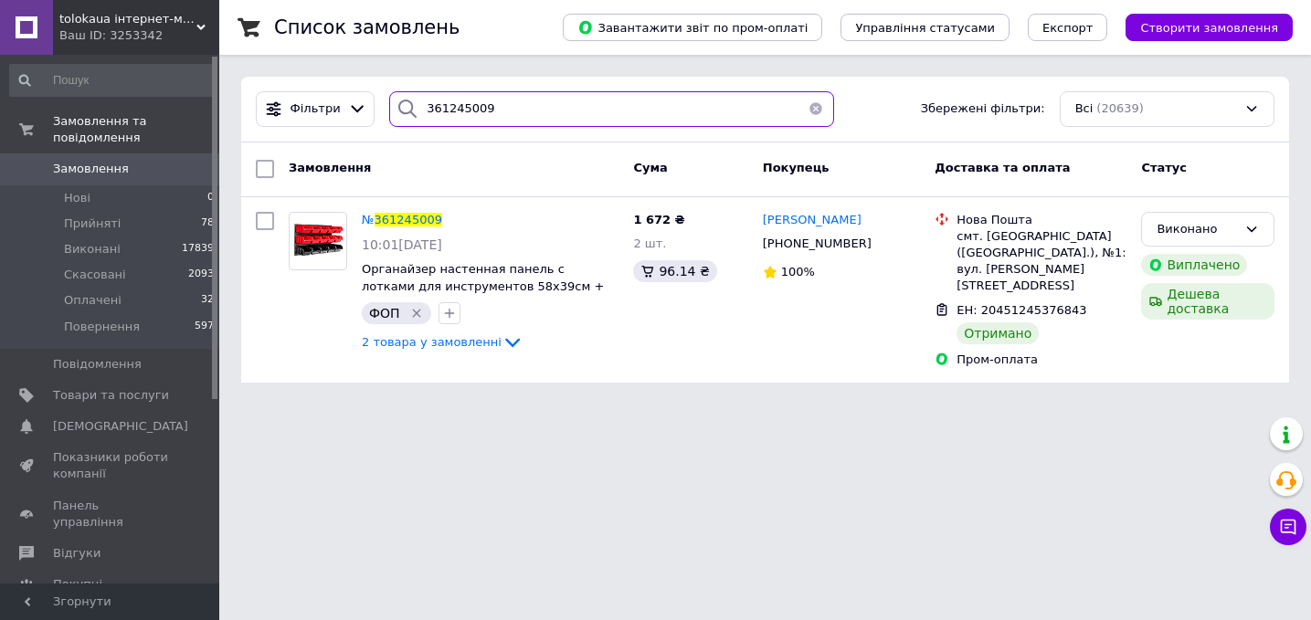
click at [531, 109] on input "361245009" at bounding box center [611, 109] width 445 height 36
paste input "112932"
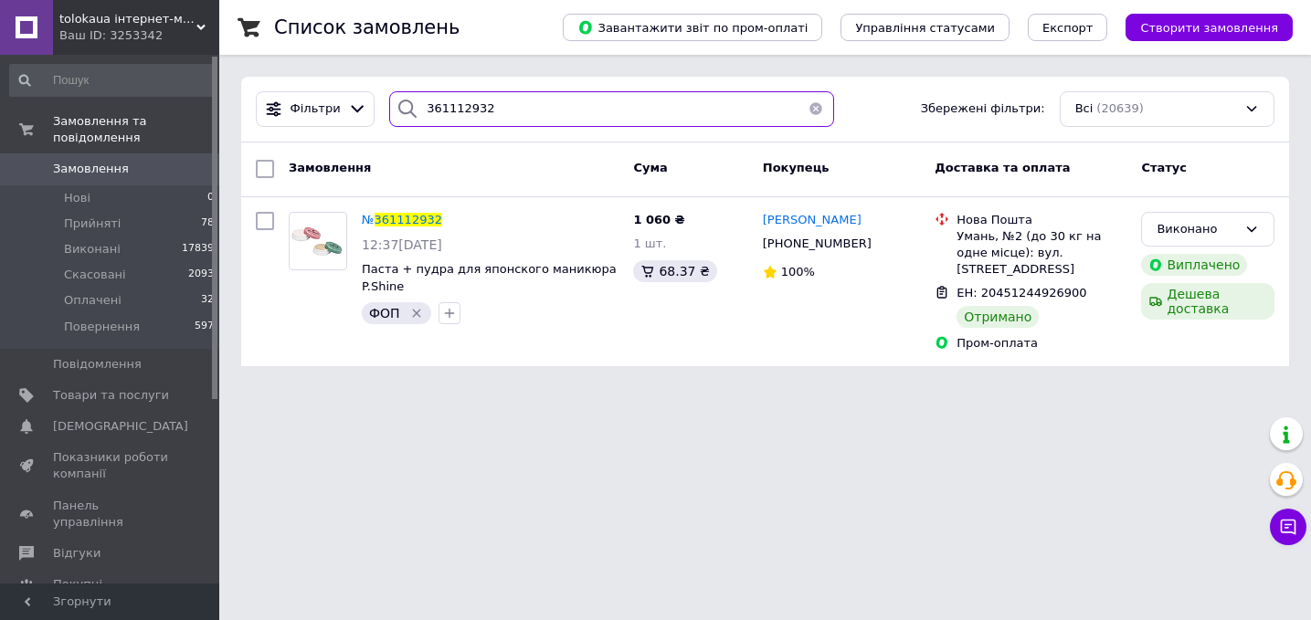
click at [503, 117] on input "361112932" at bounding box center [611, 109] width 445 height 36
paste input "07450"
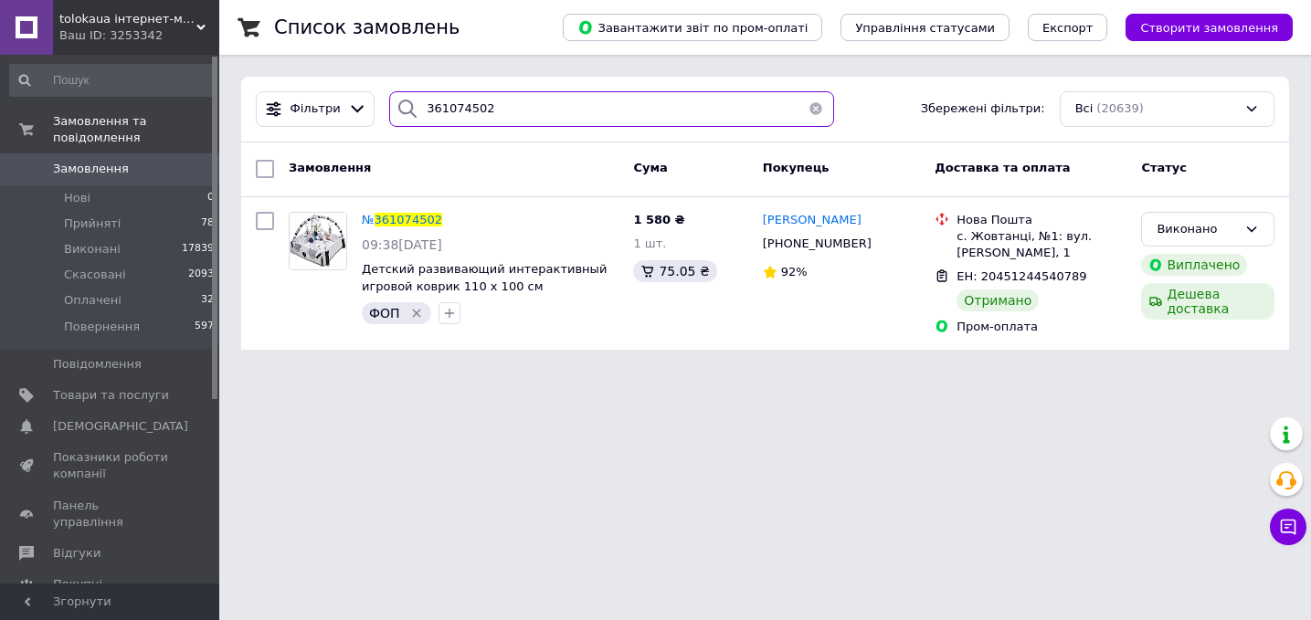
click at [508, 114] on input "361074502" at bounding box center [611, 109] width 445 height 36
paste input "24329"
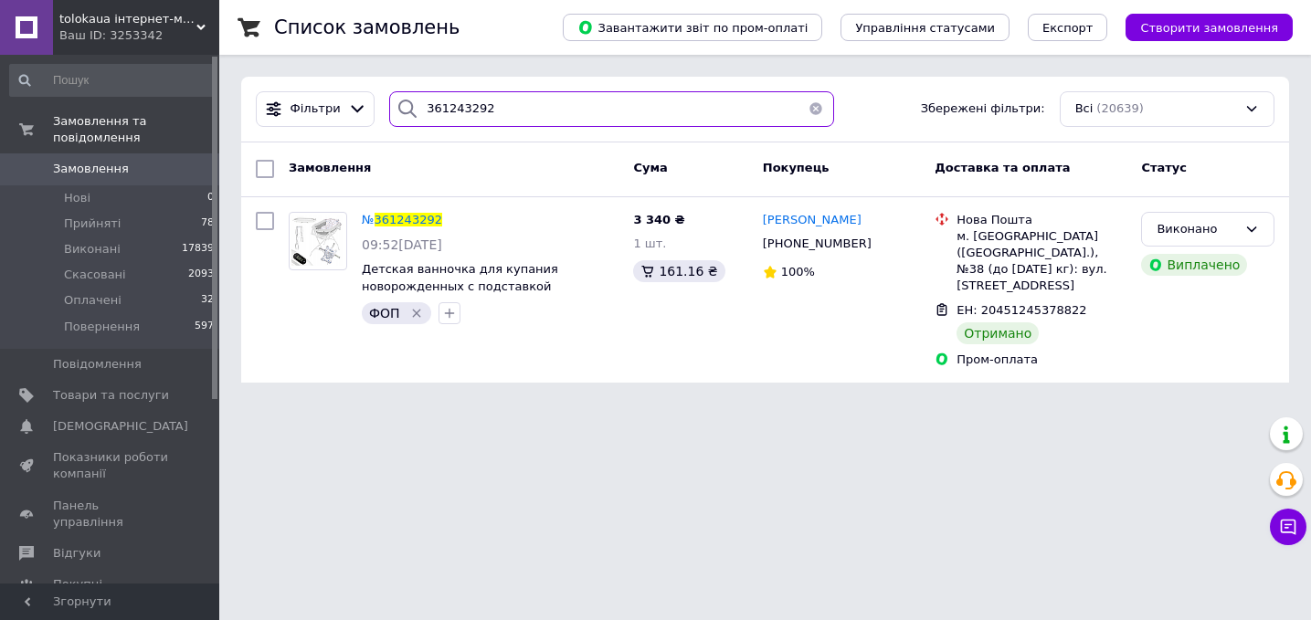
type input "361243292"
click at [194, 164] on span "0" at bounding box center [194, 169] width 50 height 16
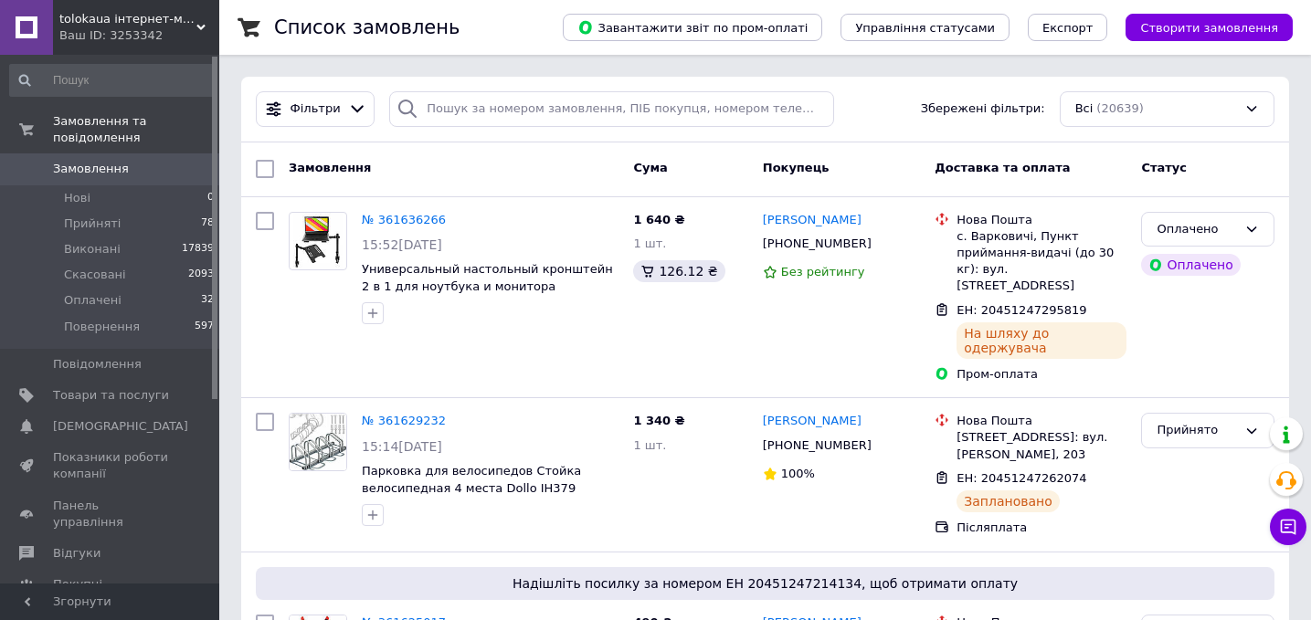
click at [142, 170] on span "Замовлення" at bounding box center [111, 169] width 116 height 16
click at [200, 171] on span "0" at bounding box center [194, 169] width 50 height 16
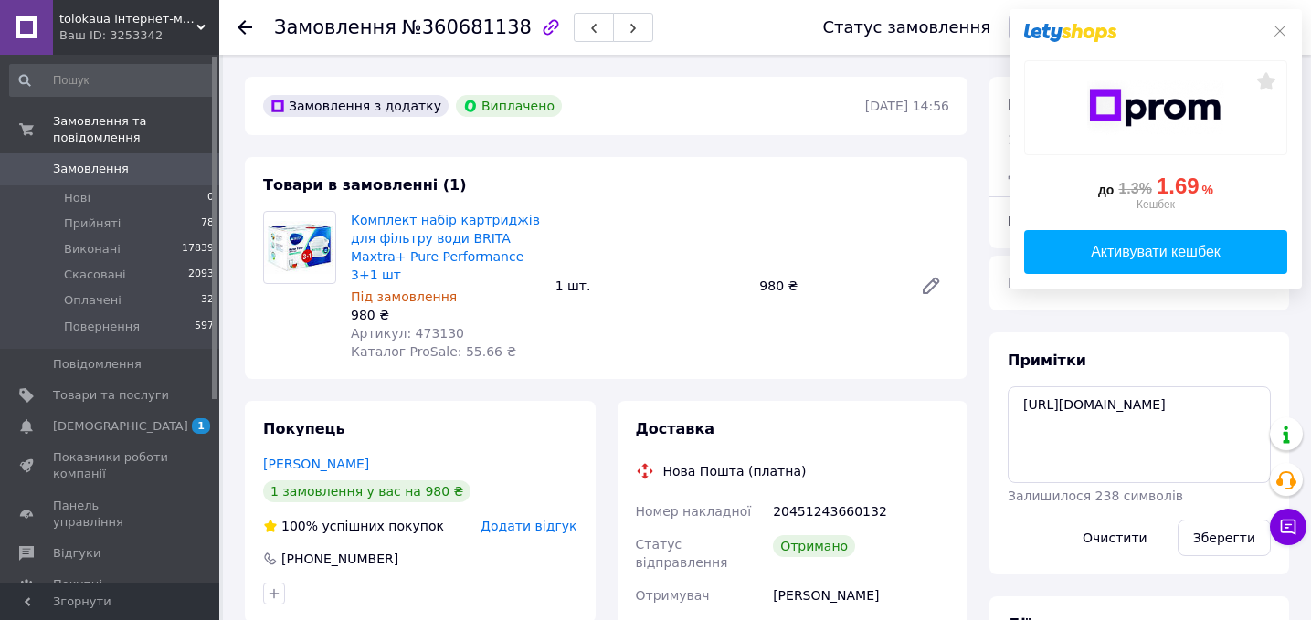
scroll to position [106, 0]
drag, startPoint x: 1225, startPoint y: 447, endPoint x: 883, endPoint y: 366, distance: 351.0
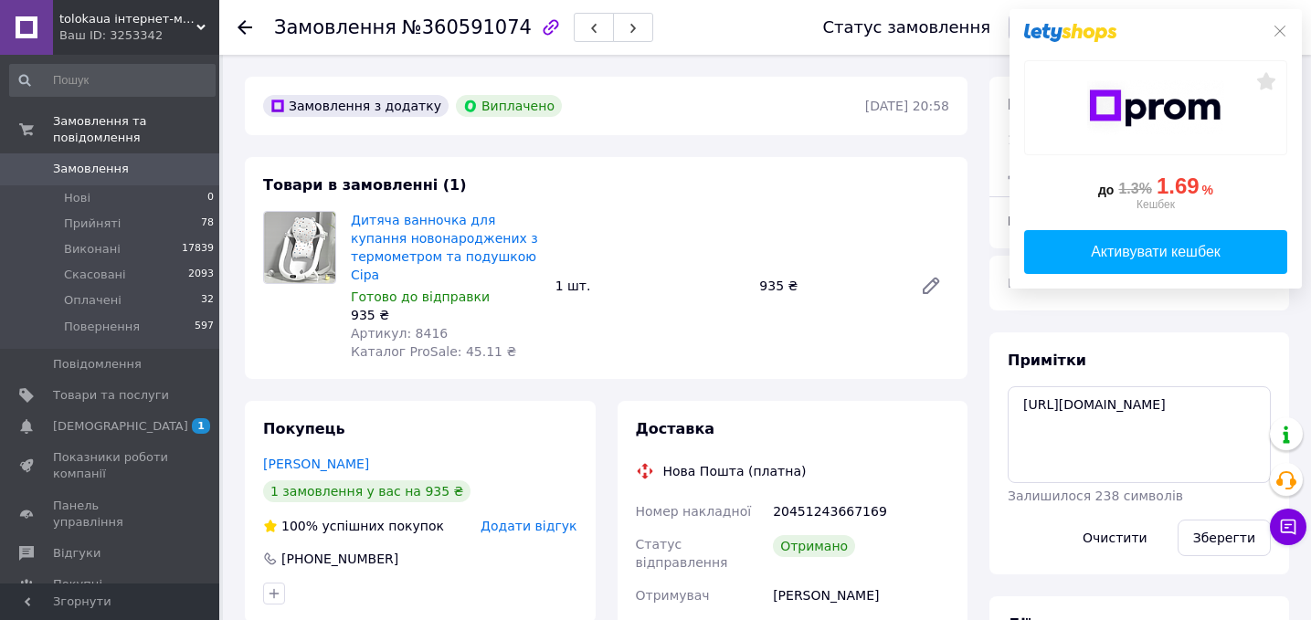
scroll to position [106, 0]
drag, startPoint x: 1254, startPoint y: 419, endPoint x: 872, endPoint y: 359, distance: 387.5
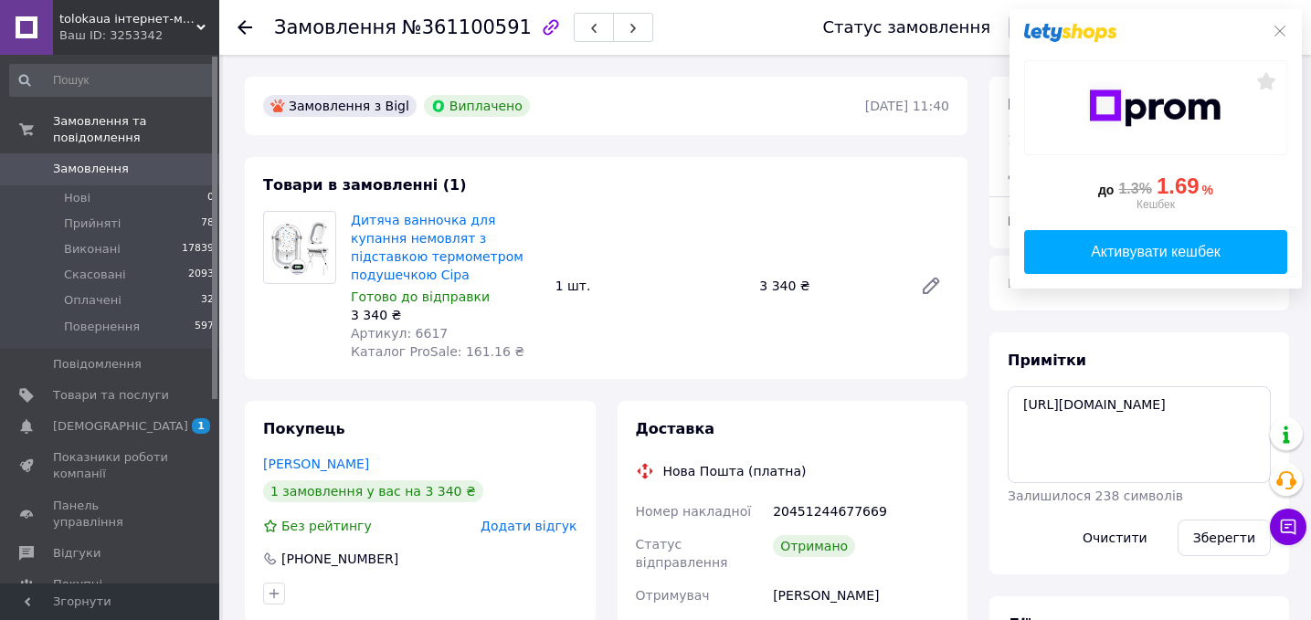
scroll to position [168, 0]
drag, startPoint x: 1243, startPoint y: 420, endPoint x: 877, endPoint y: 343, distance: 374.5
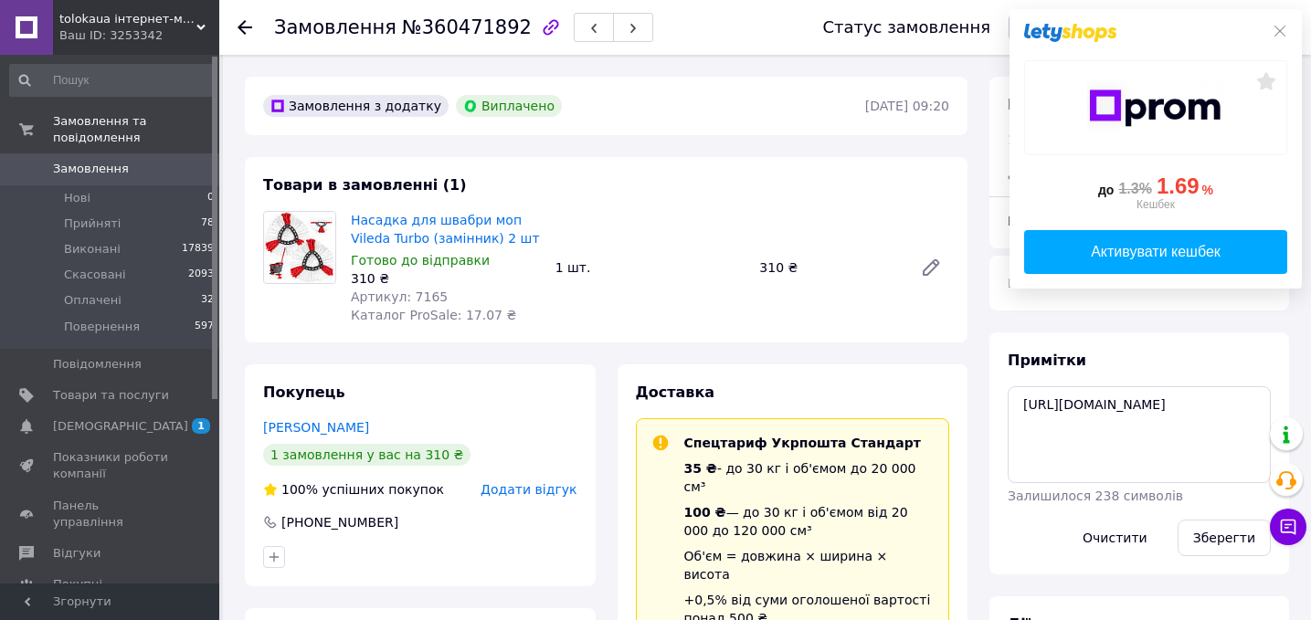
scroll to position [7, 0]
drag, startPoint x: 1238, startPoint y: 423, endPoint x: 832, endPoint y: 365, distance: 409.8
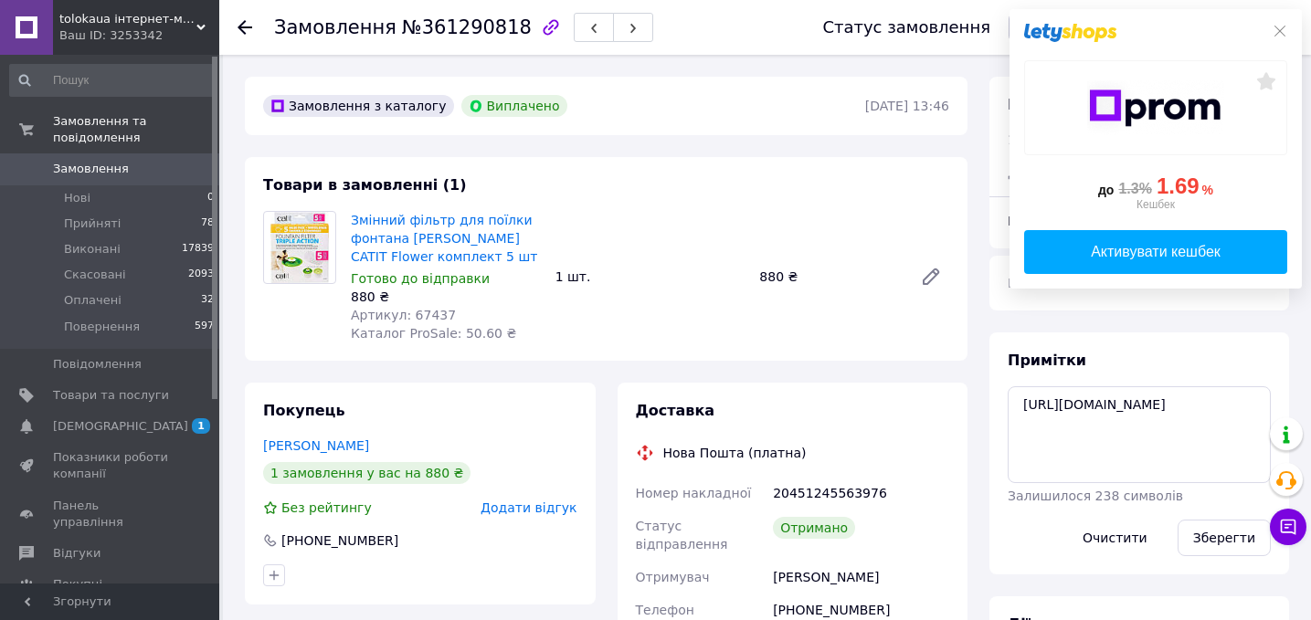
scroll to position [161, 0]
drag, startPoint x: 1241, startPoint y: 436, endPoint x: 785, endPoint y: 323, distance: 469.5
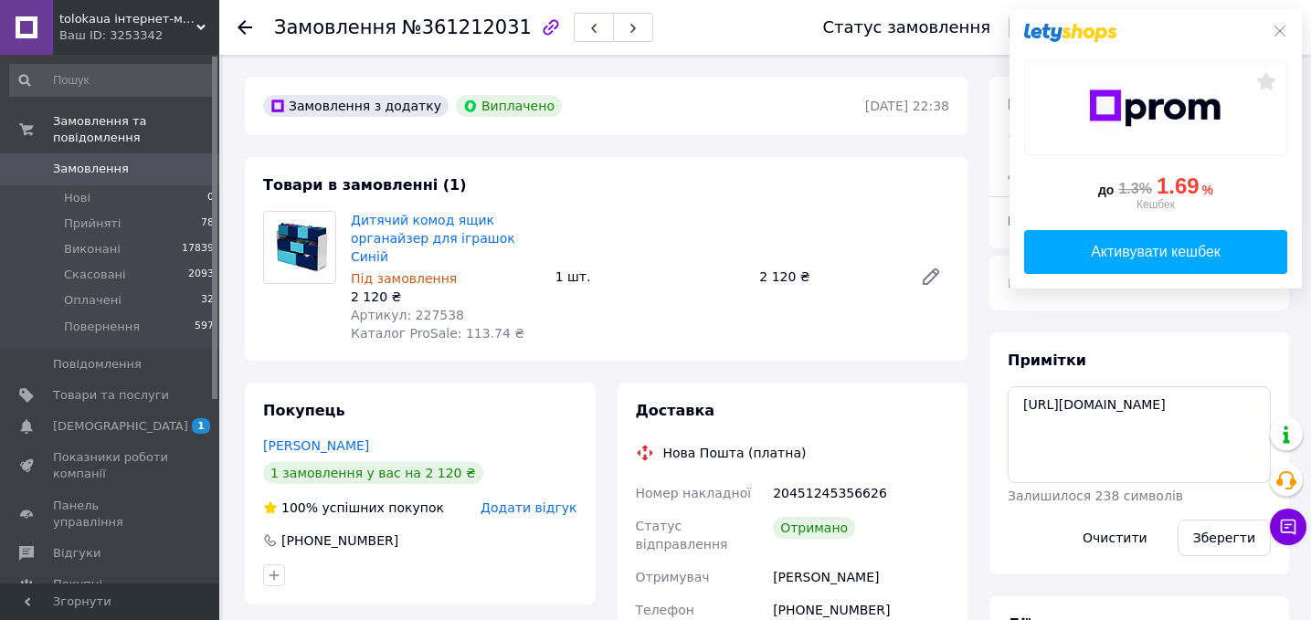
scroll to position [106, 0]
drag, startPoint x: 1227, startPoint y: 463, endPoint x: 867, endPoint y: 367, distance: 372.5
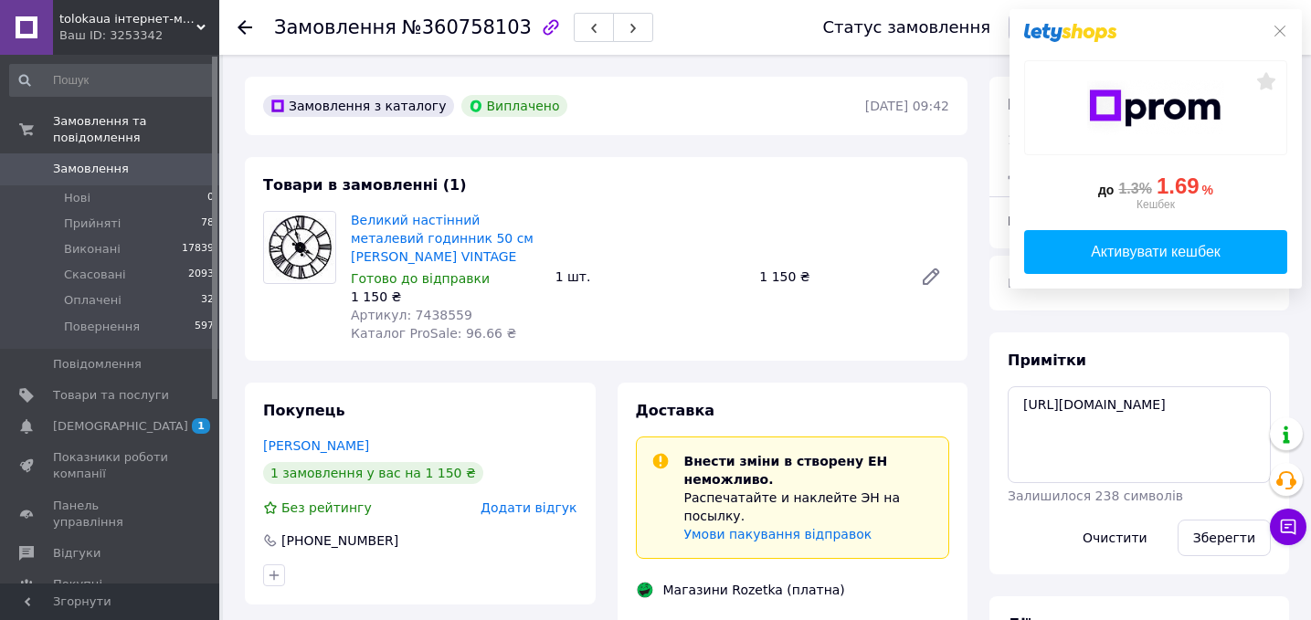
scroll to position [15, 0]
click at [1201, 427] on textarea "[URL][DOMAIN_NAME]" at bounding box center [1139, 434] width 263 height 97
drag, startPoint x: 1216, startPoint y: 427, endPoint x: 873, endPoint y: 352, distance: 350.7
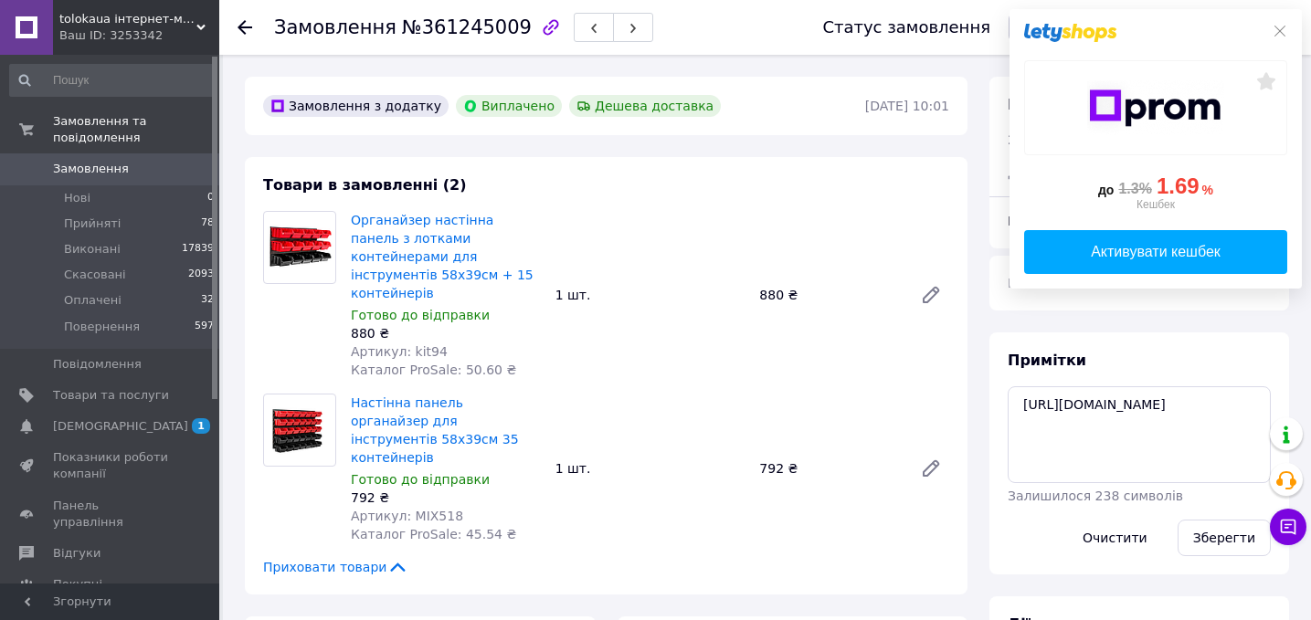
scroll to position [325, 0]
drag, startPoint x: 1241, startPoint y: 445, endPoint x: 861, endPoint y: 373, distance: 386.8
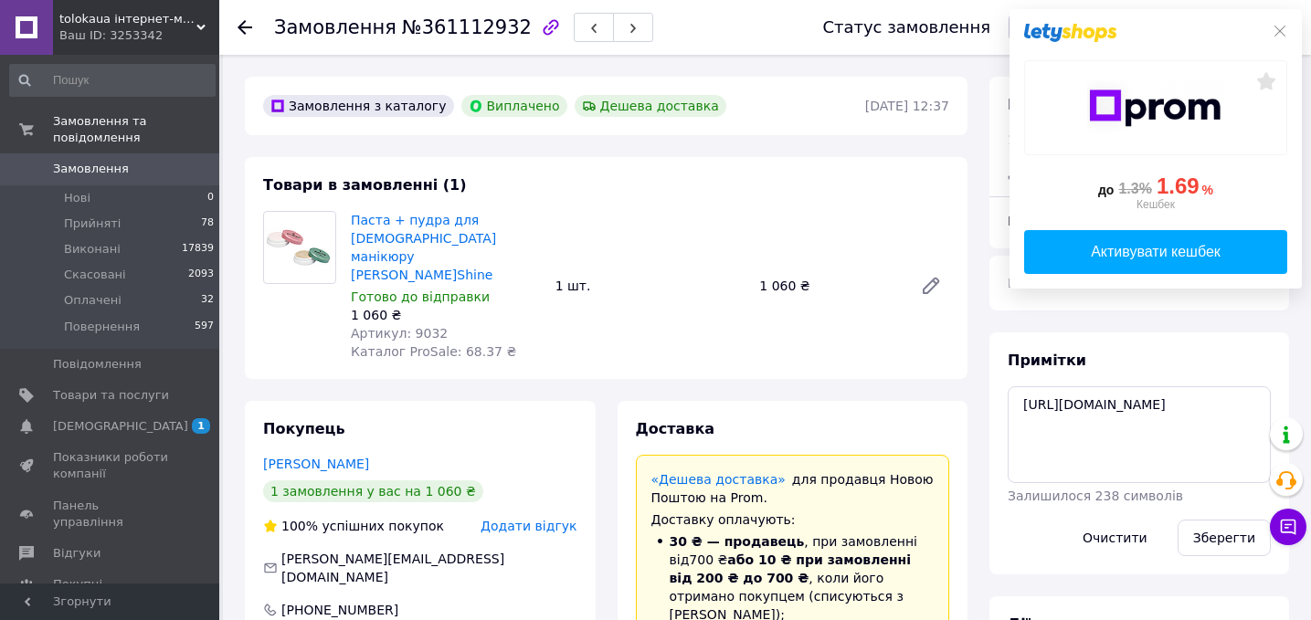
scroll to position [150, 0]
drag, startPoint x: 1198, startPoint y: 428, endPoint x: 829, endPoint y: 354, distance: 376.4
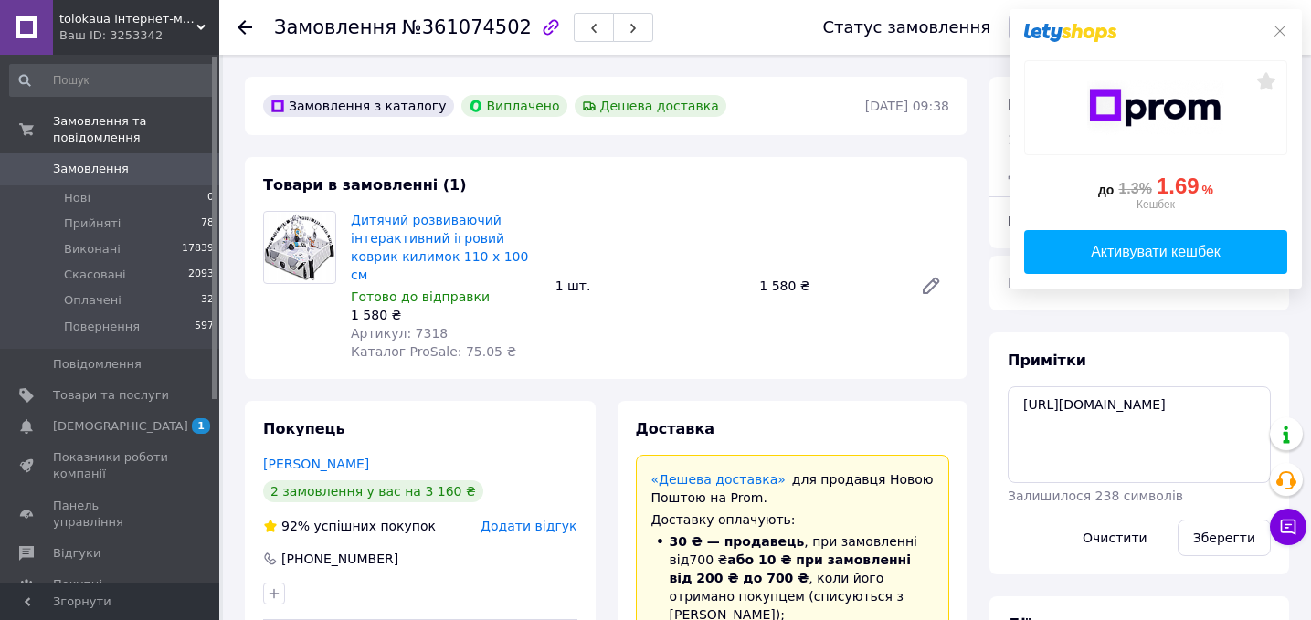
scroll to position [150, 0]
drag, startPoint x: 1232, startPoint y: 454, endPoint x: 881, endPoint y: 356, distance: 365.1
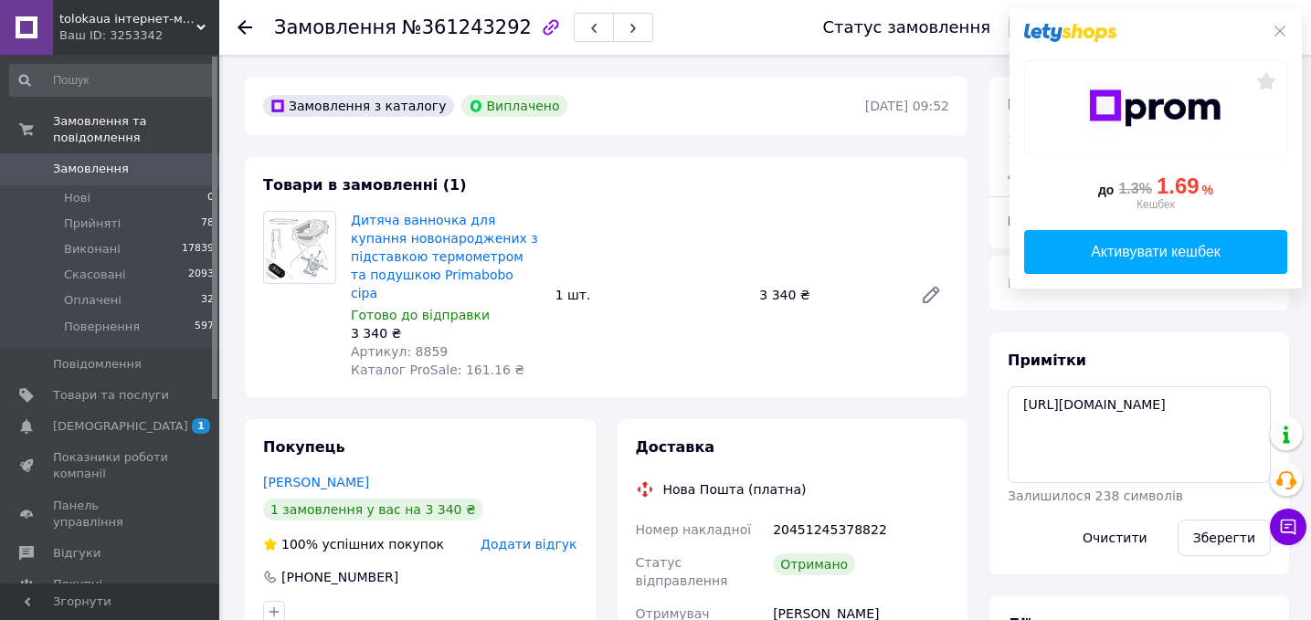
scroll to position [179, 0]
drag, startPoint x: 1229, startPoint y: 433, endPoint x: 850, endPoint y: 364, distance: 385.4
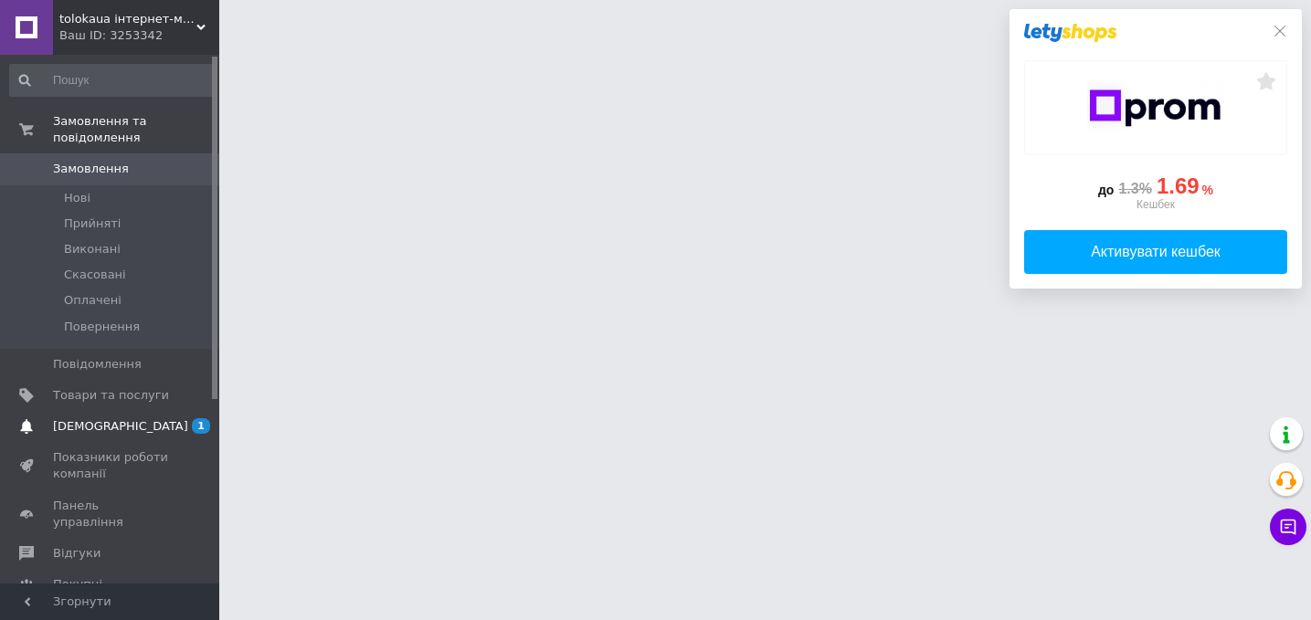
click at [163, 433] on span "[DEMOGRAPHIC_DATA]" at bounding box center [111, 426] width 116 height 16
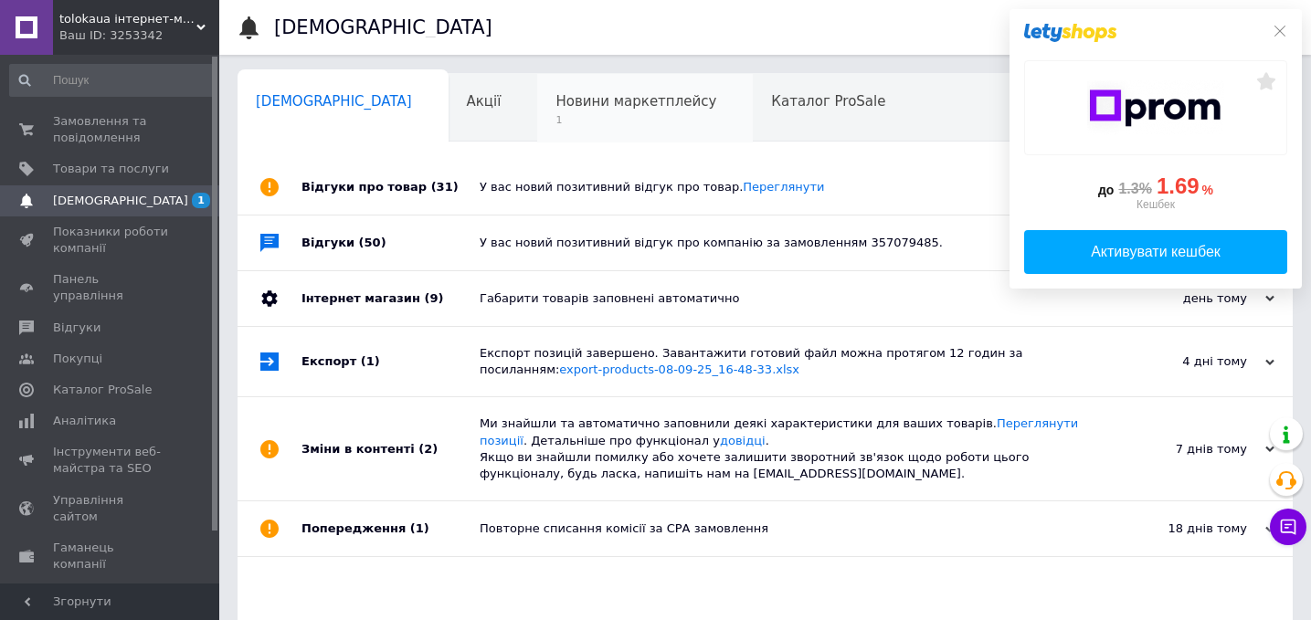
click at [555, 121] on span "1" at bounding box center [635, 120] width 161 height 14
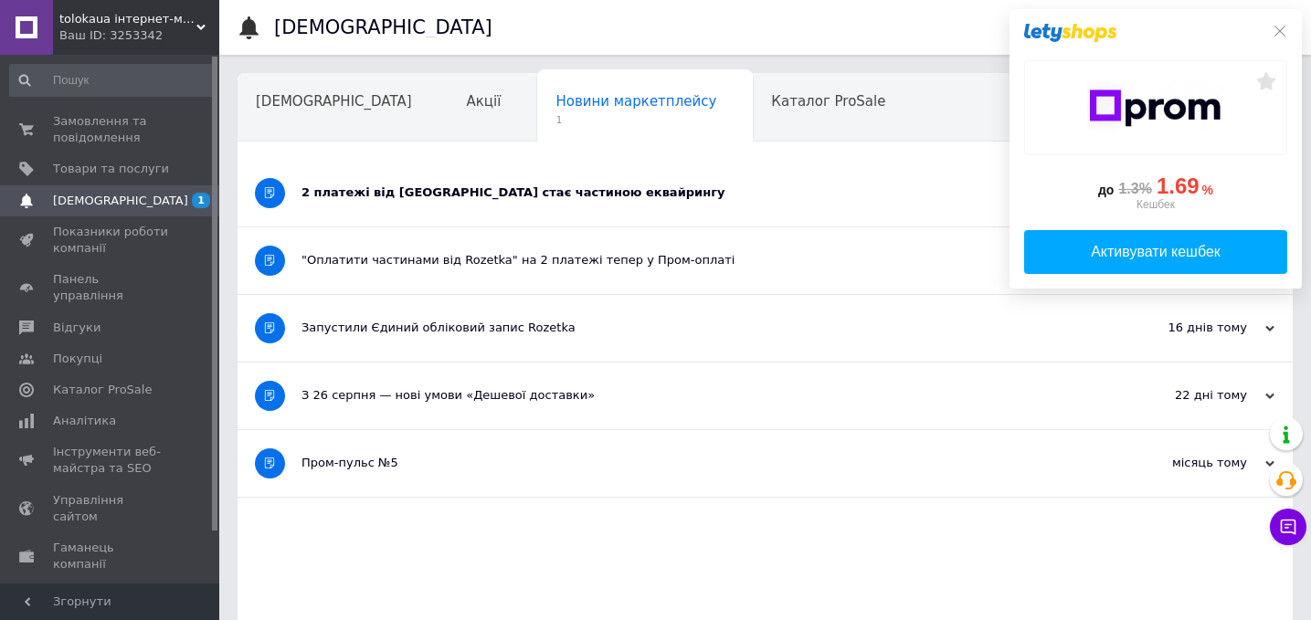
click at [515, 207] on div "2 платежі від Rozetka стає частиною еквайрингу" at bounding box center [696, 193] width 790 height 67
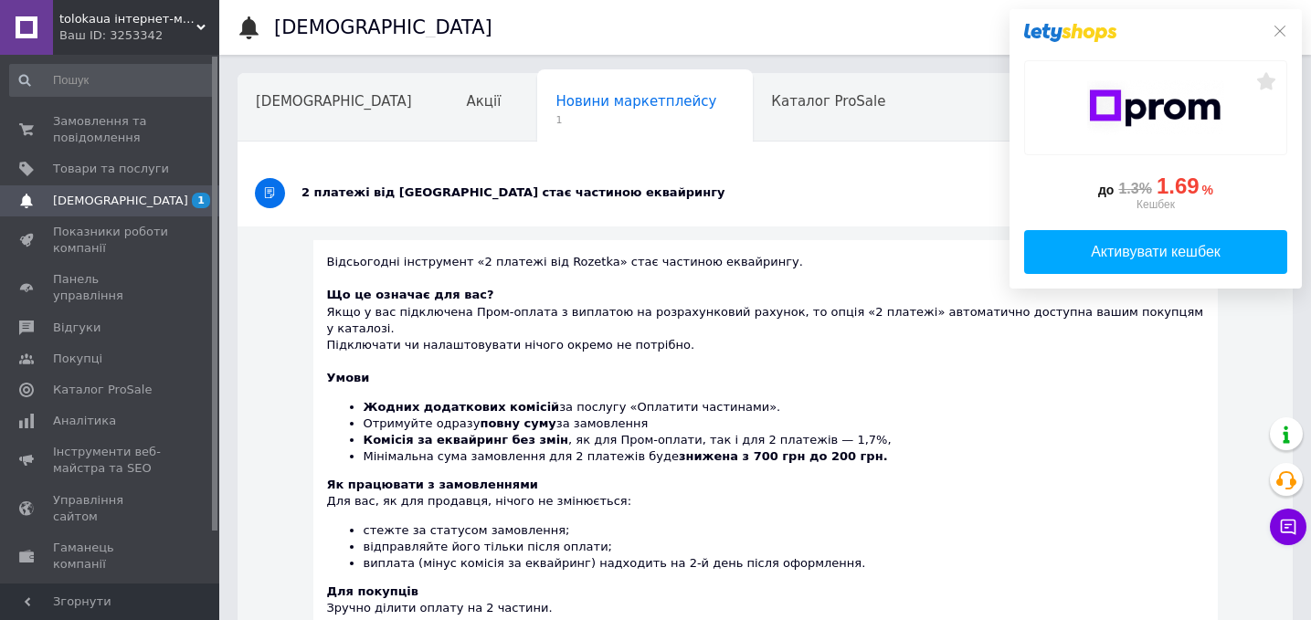
click at [169, 196] on span "1" at bounding box center [194, 201] width 50 height 16
click at [150, 122] on span "Замовлення та повідомлення" at bounding box center [111, 129] width 116 height 33
